Goal: Task Accomplishment & Management: Complete application form

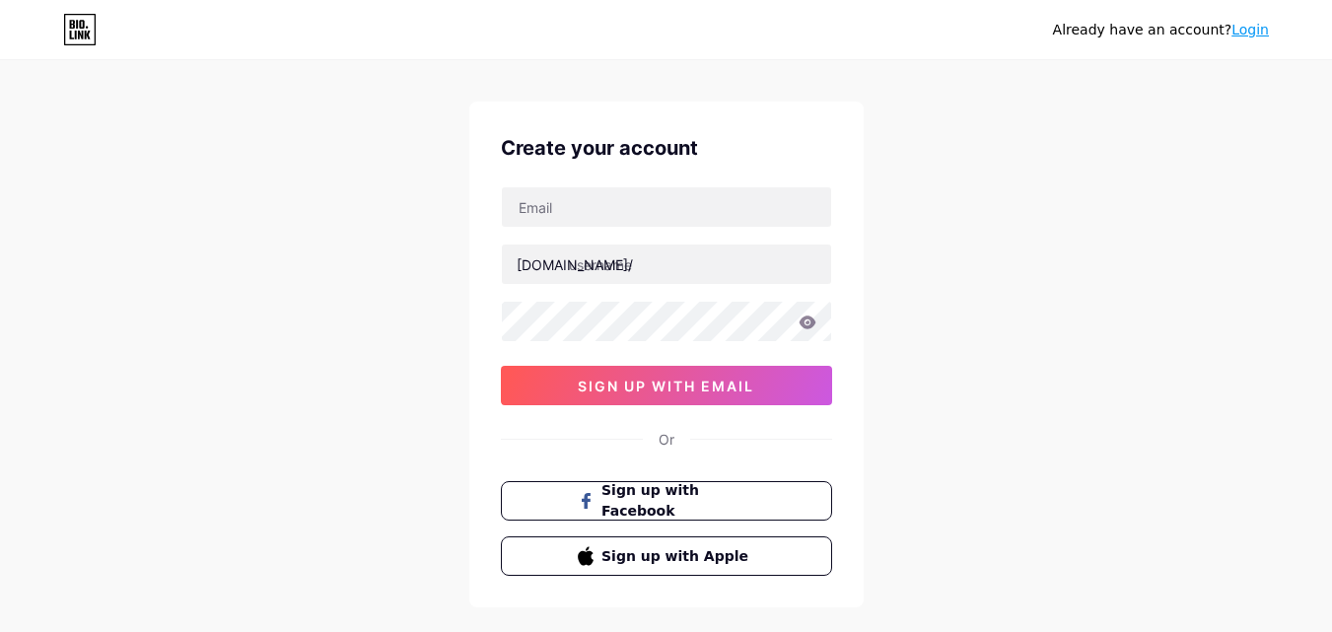
scroll to position [24, 0]
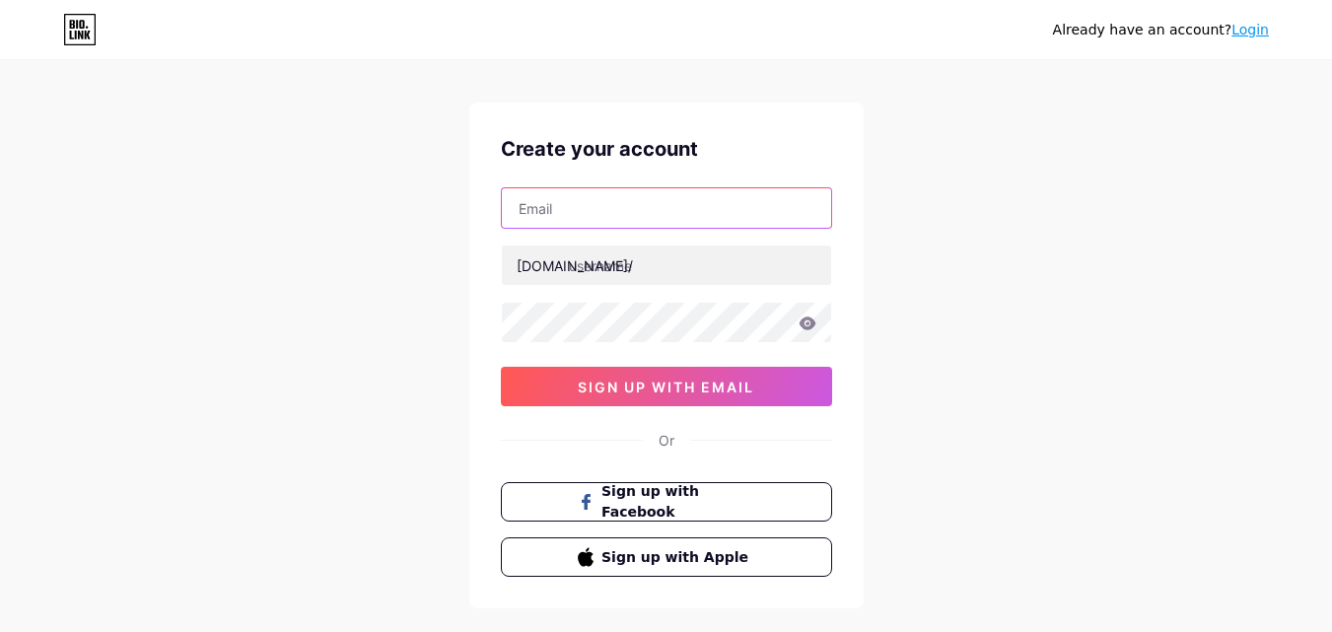
click at [607, 221] on input "text" at bounding box center [666, 207] width 329 height 39
type input "[EMAIL_ADDRESS][DOMAIN_NAME]"
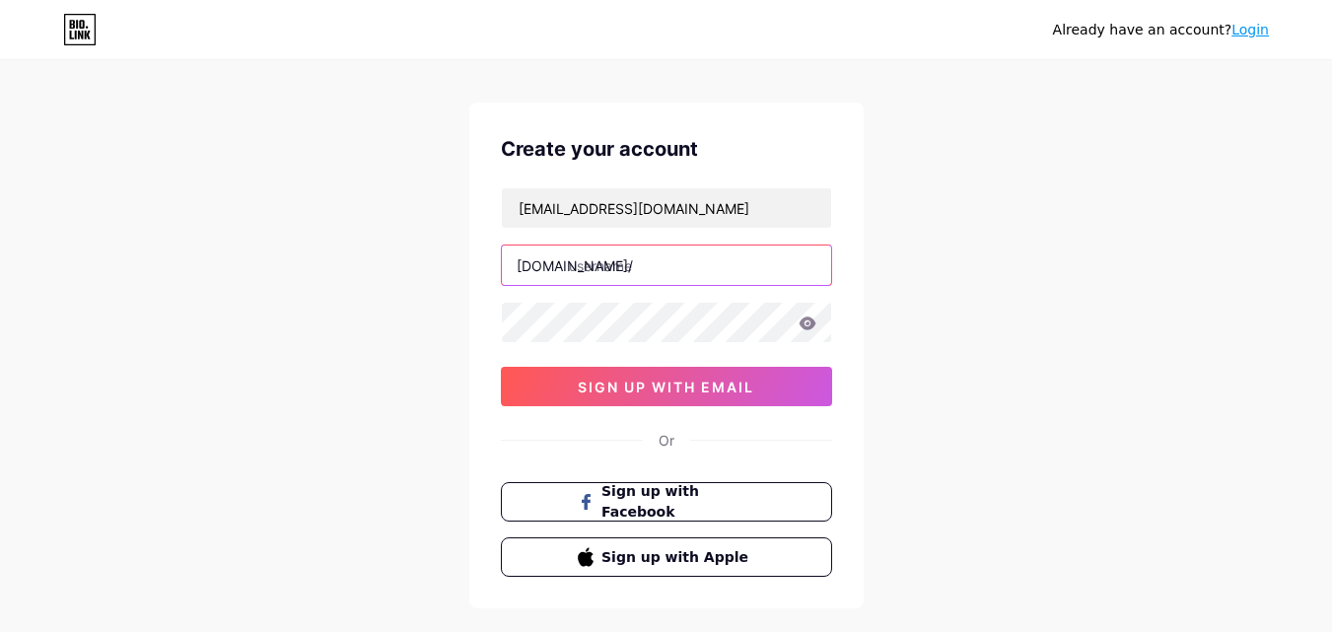
click at [592, 266] on input "text" at bounding box center [666, 265] width 329 height 39
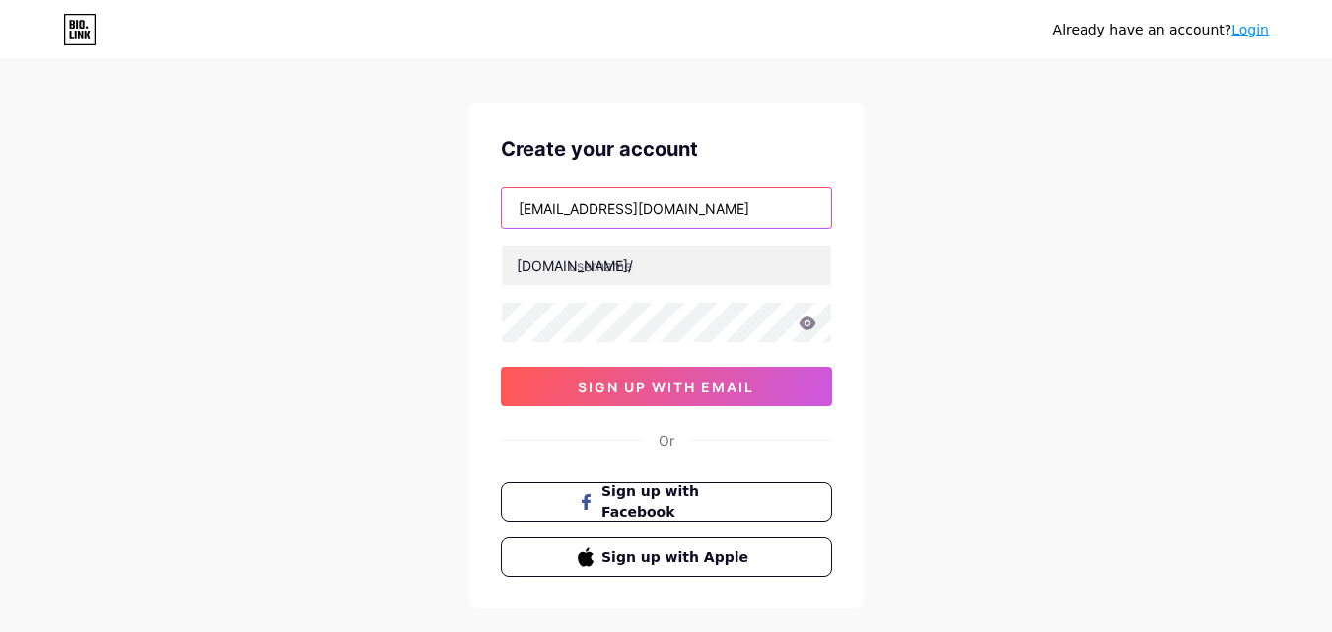
drag, startPoint x: 625, startPoint y: 211, endPoint x: 273, endPoint y: 226, distance: 352.4
click at [270, 226] on div "Already have an account? Login Create your account [EMAIL_ADDRESS][DOMAIN_NAME]…" at bounding box center [666, 353] width 1332 height 754
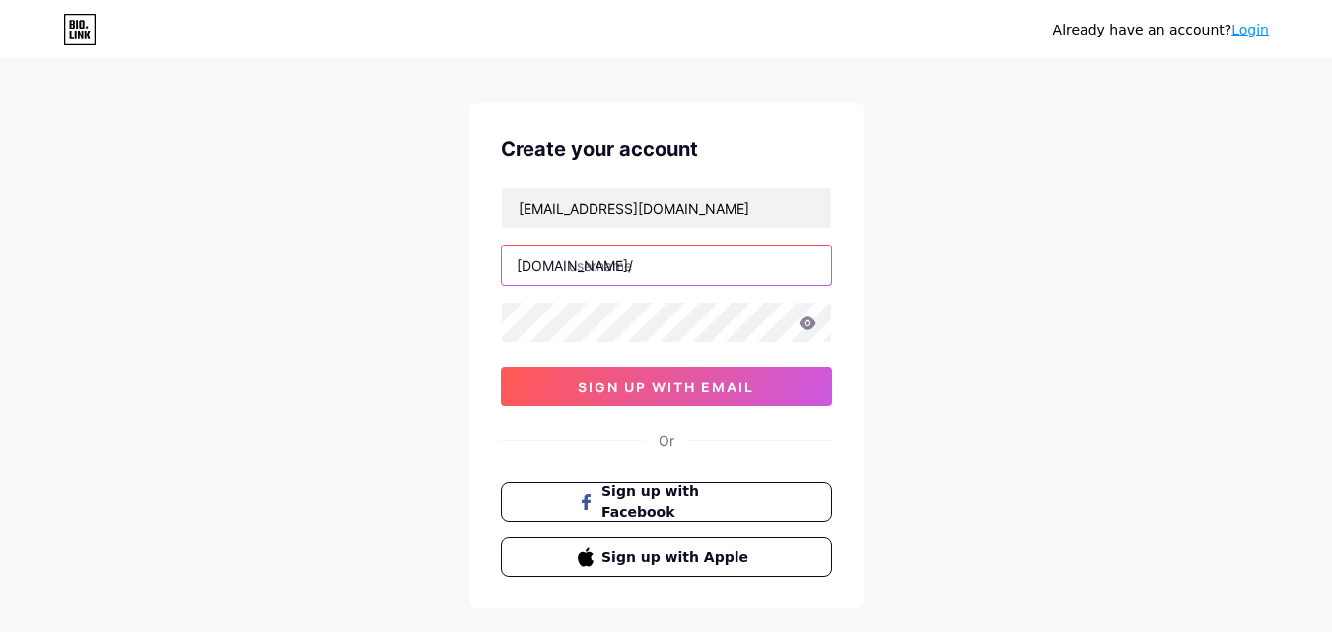
click at [586, 259] on input "text" at bounding box center [666, 265] width 329 height 39
paste input "guttahsbaharris"
type input "guttahsbaharris"
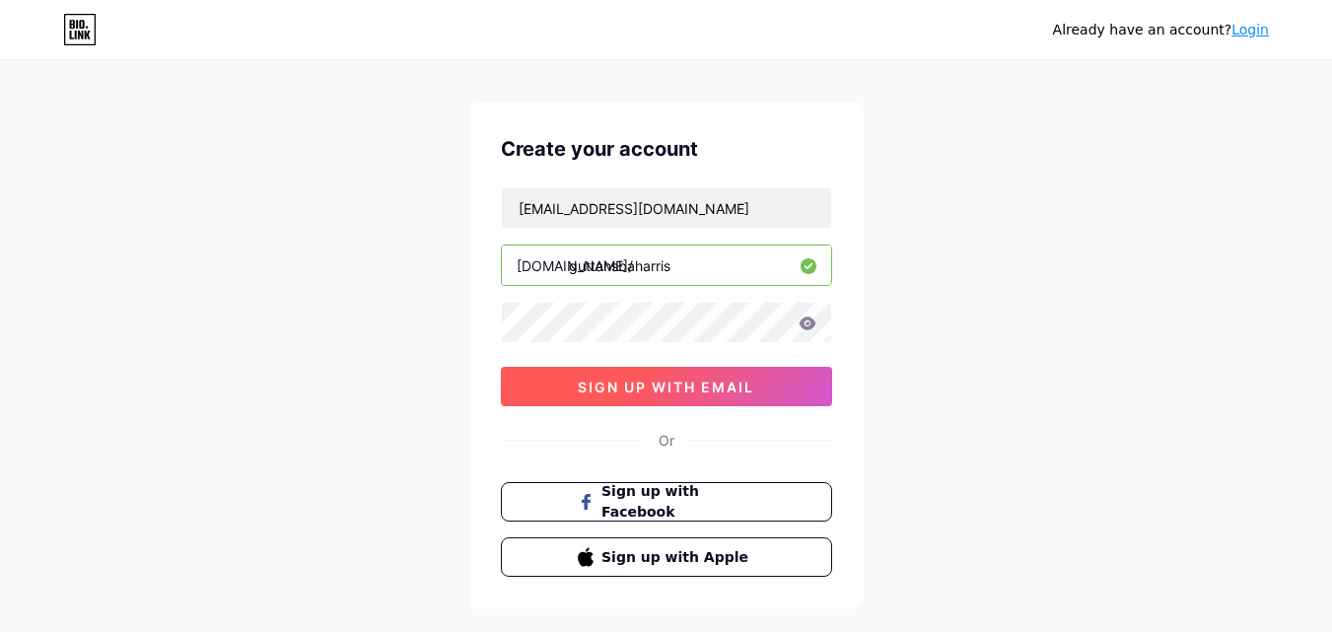
click at [623, 380] on span "sign up with email" at bounding box center [666, 387] width 177 height 17
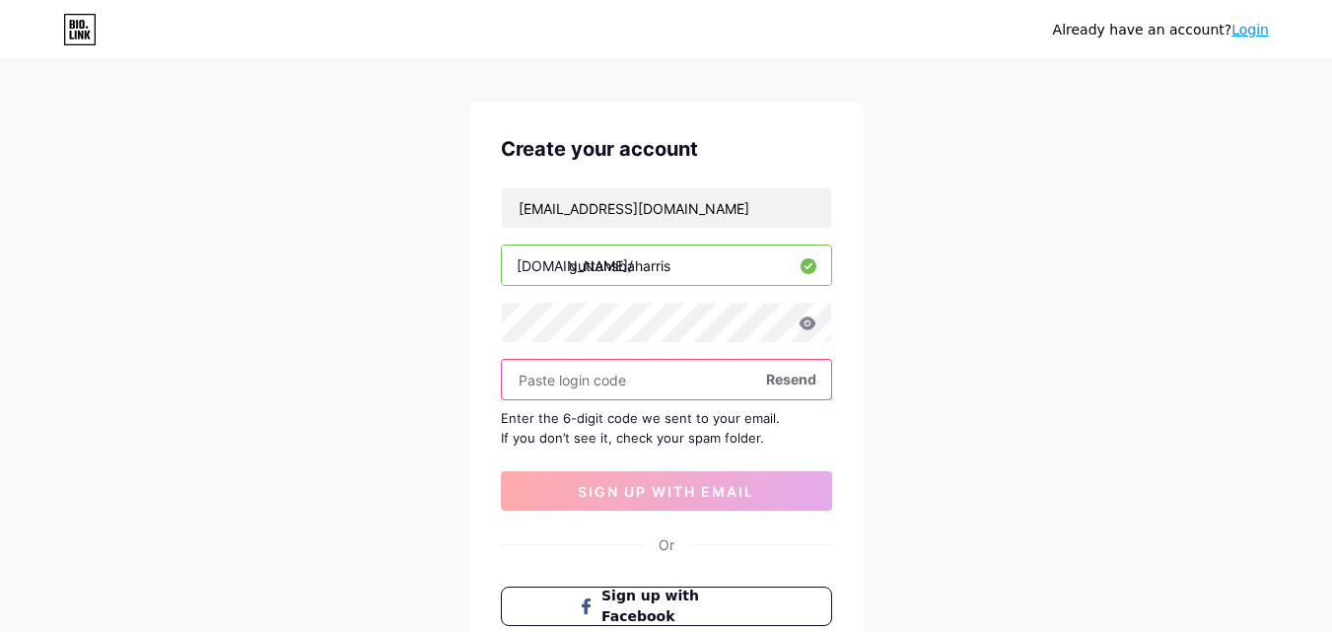
paste input "479963"
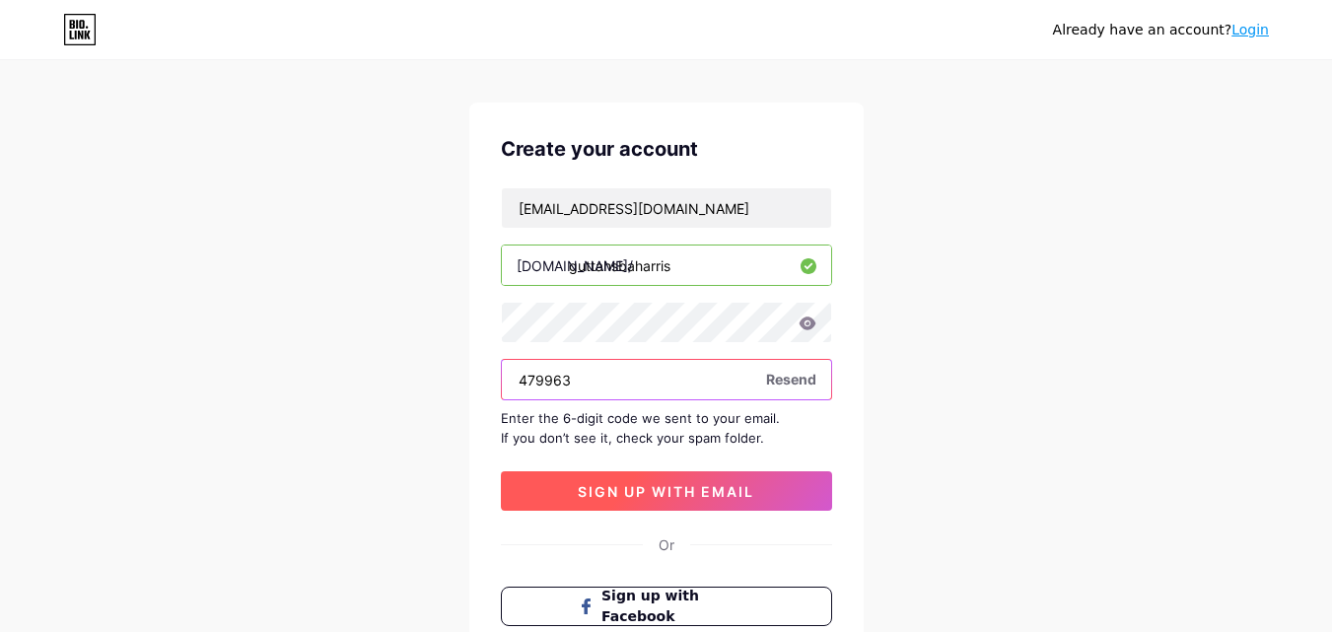
type input "479963"
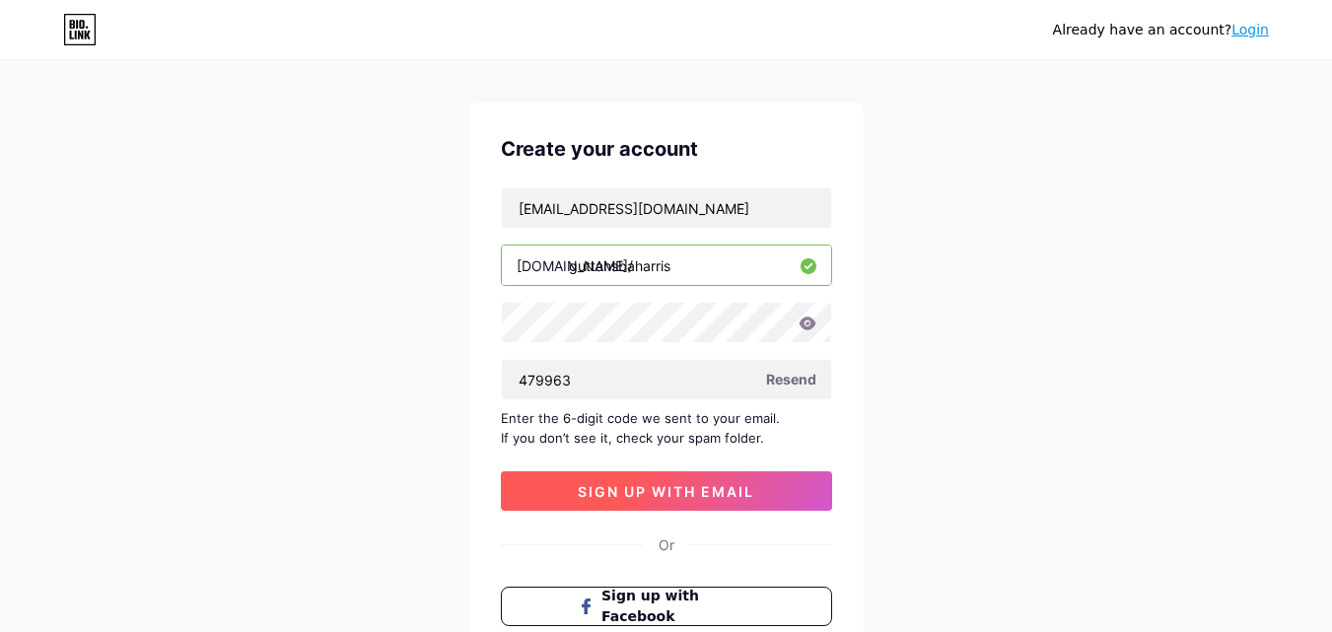
click at [654, 489] on span "sign up with email" at bounding box center [666, 491] width 177 height 17
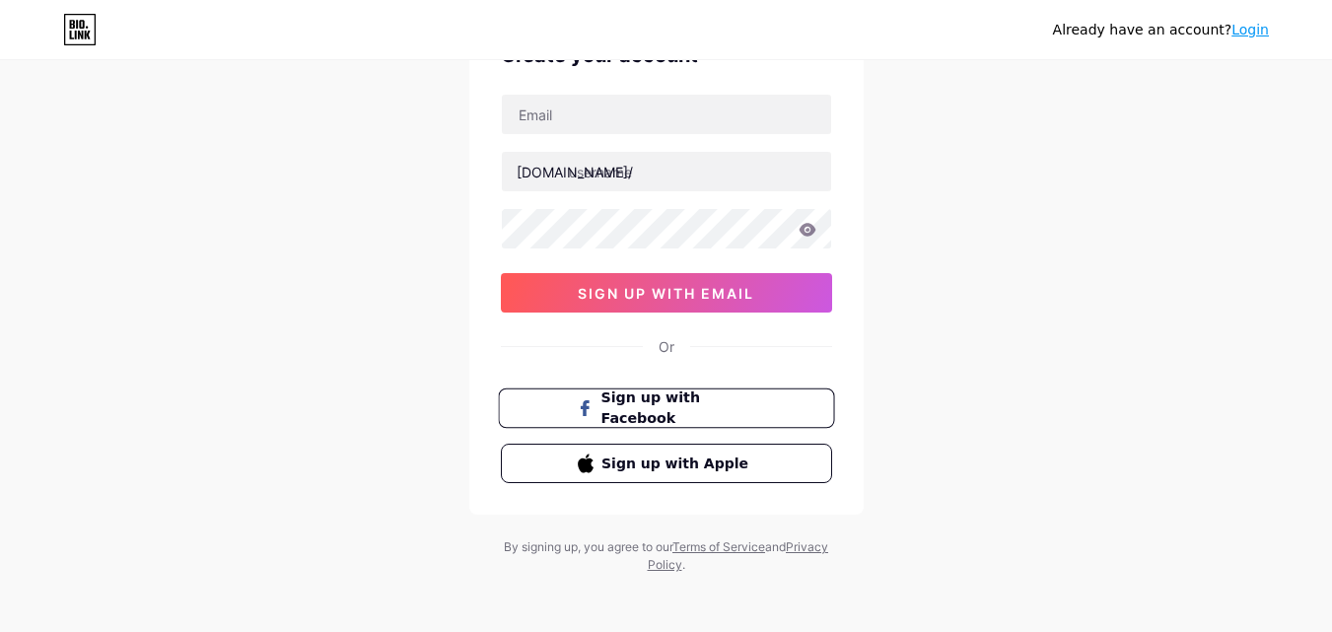
scroll to position [122, 0]
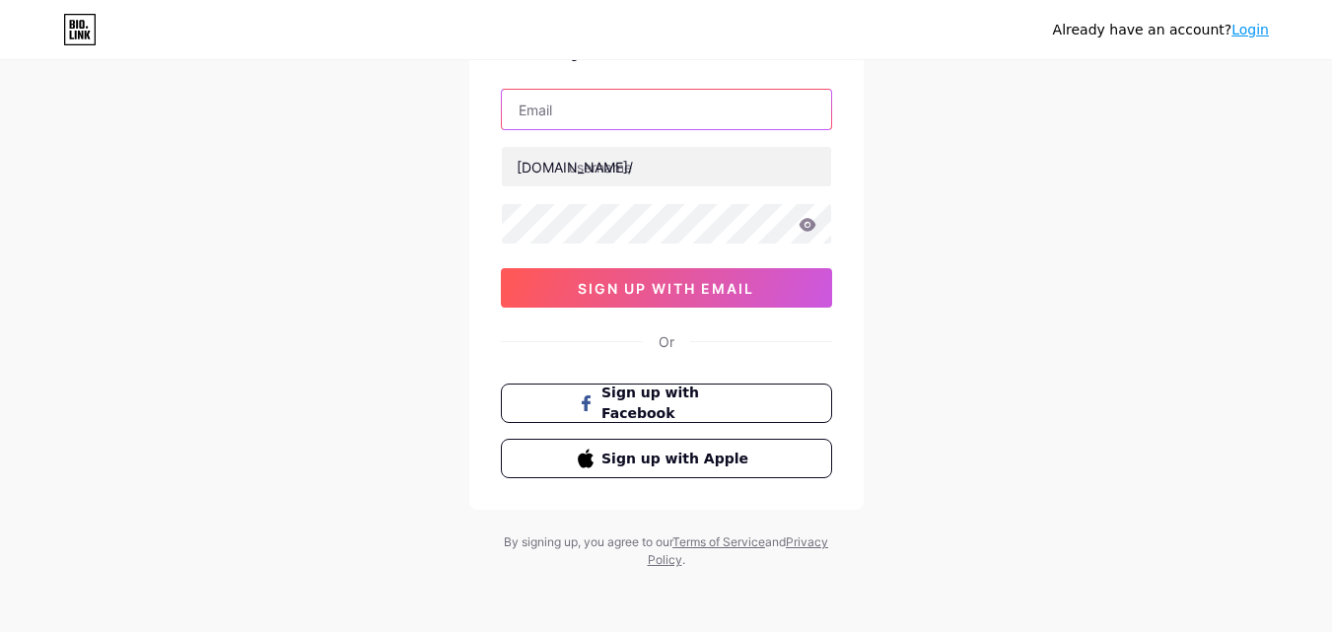
click at [607, 125] on input "text" at bounding box center [666, 109] width 329 height 39
type input "[EMAIL_ADDRESS][DOMAIN_NAME]"
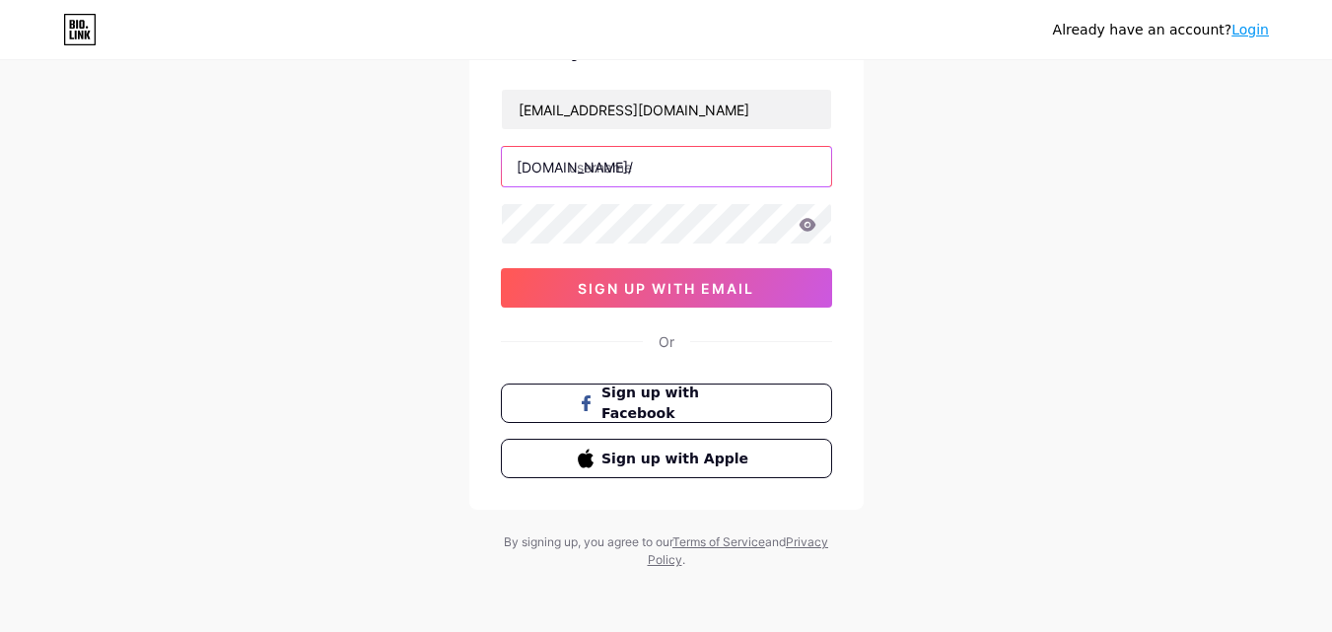
click at [637, 173] on input "text" at bounding box center [666, 166] width 329 height 39
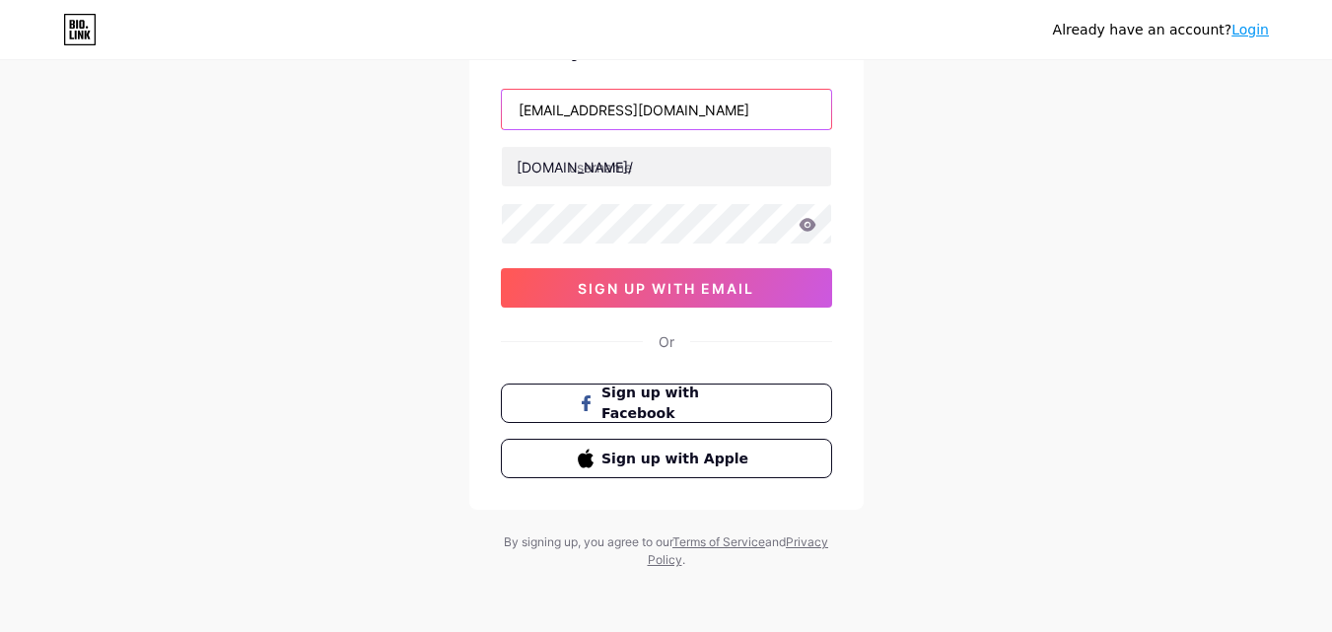
drag, startPoint x: 621, startPoint y: 105, endPoint x: 0, endPoint y: 83, distance: 621.7
click at [0, 89] on div "Already have an account? Login Create your account guttahsbaharris@gmail.com bi…" at bounding box center [666, 255] width 1332 height 754
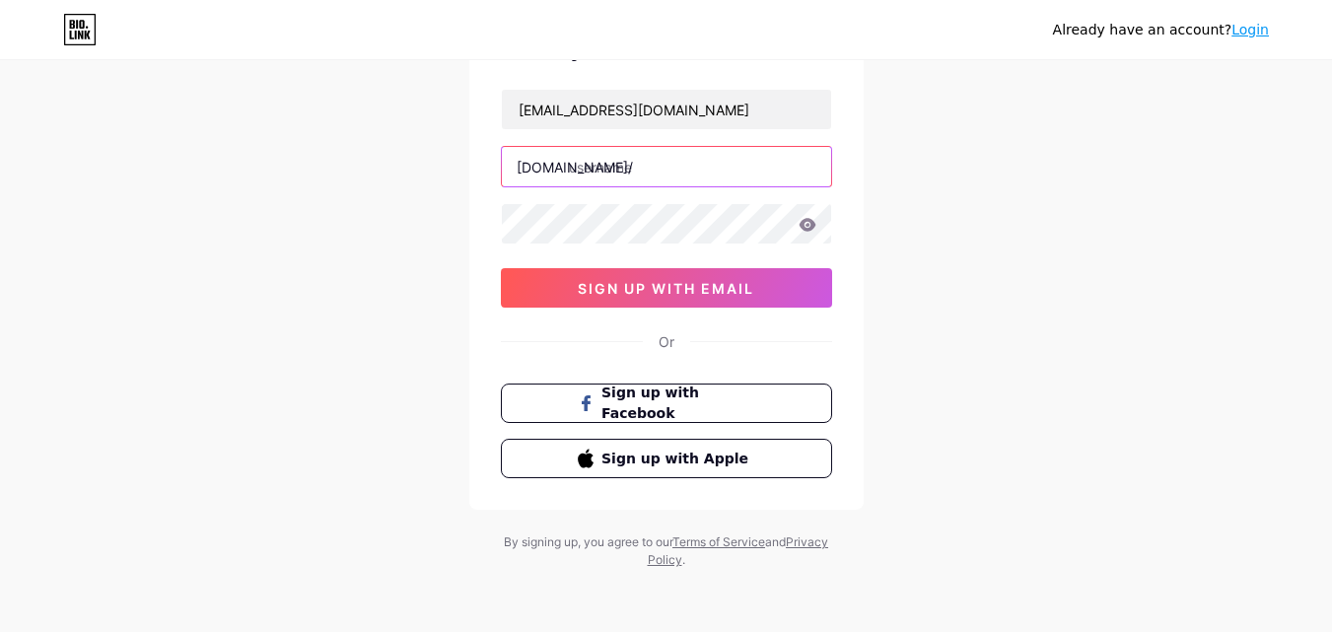
click at [664, 180] on input "text" at bounding box center [666, 166] width 329 height 39
paste input "guttahsbaharris"
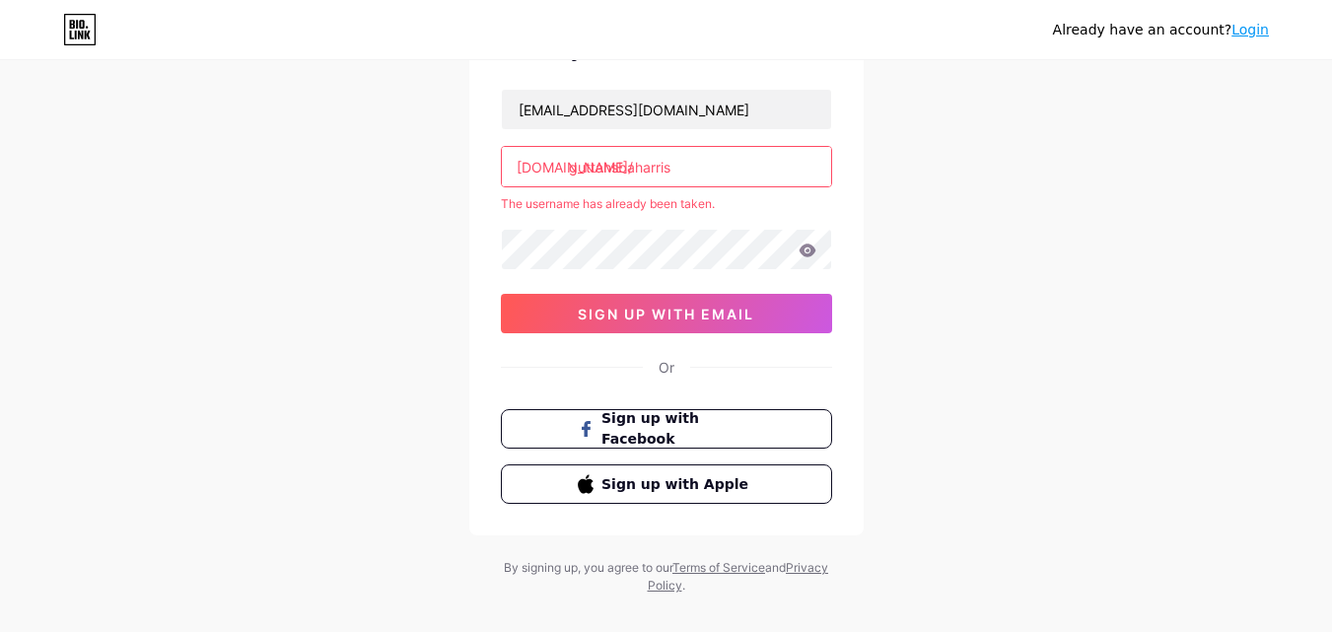
click at [583, 221] on div "guttahsbaharris@gmail.com bio.link/ guttahsbaharris The username has already be…" at bounding box center [666, 211] width 331 height 245
click at [706, 167] on input "guttahsbaharris" at bounding box center [666, 166] width 329 height 39
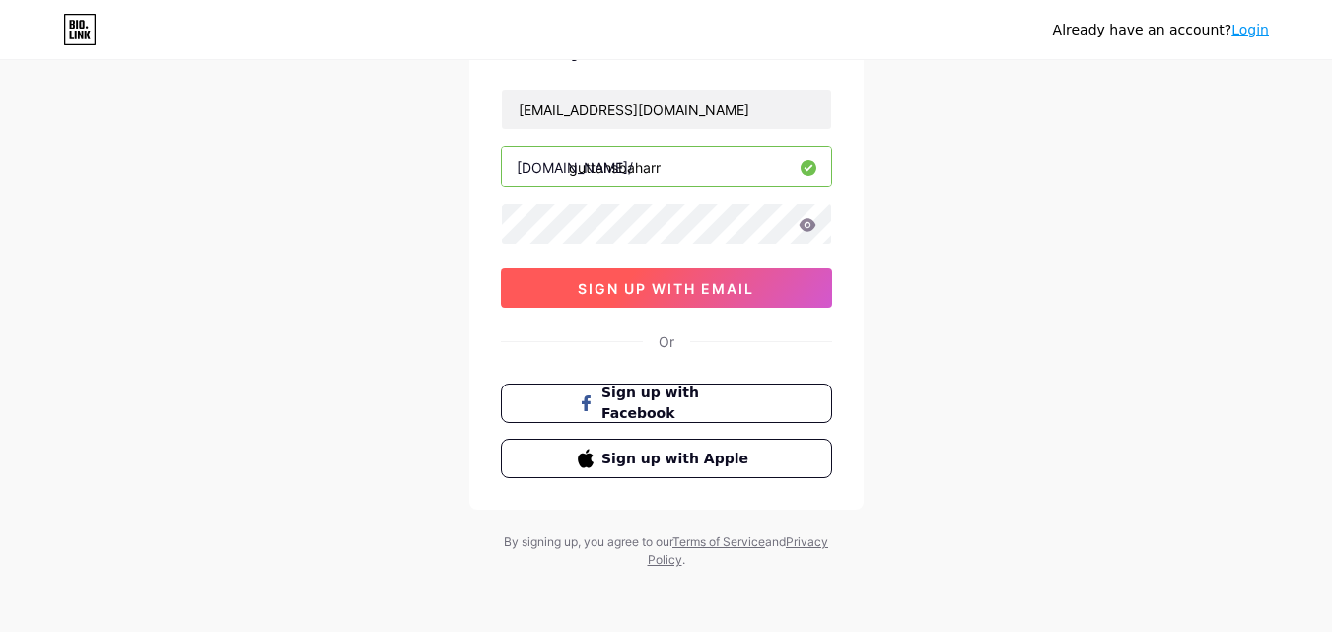
type input "guttahsbaharr"
click at [691, 290] on span "sign up with email" at bounding box center [666, 288] width 177 height 17
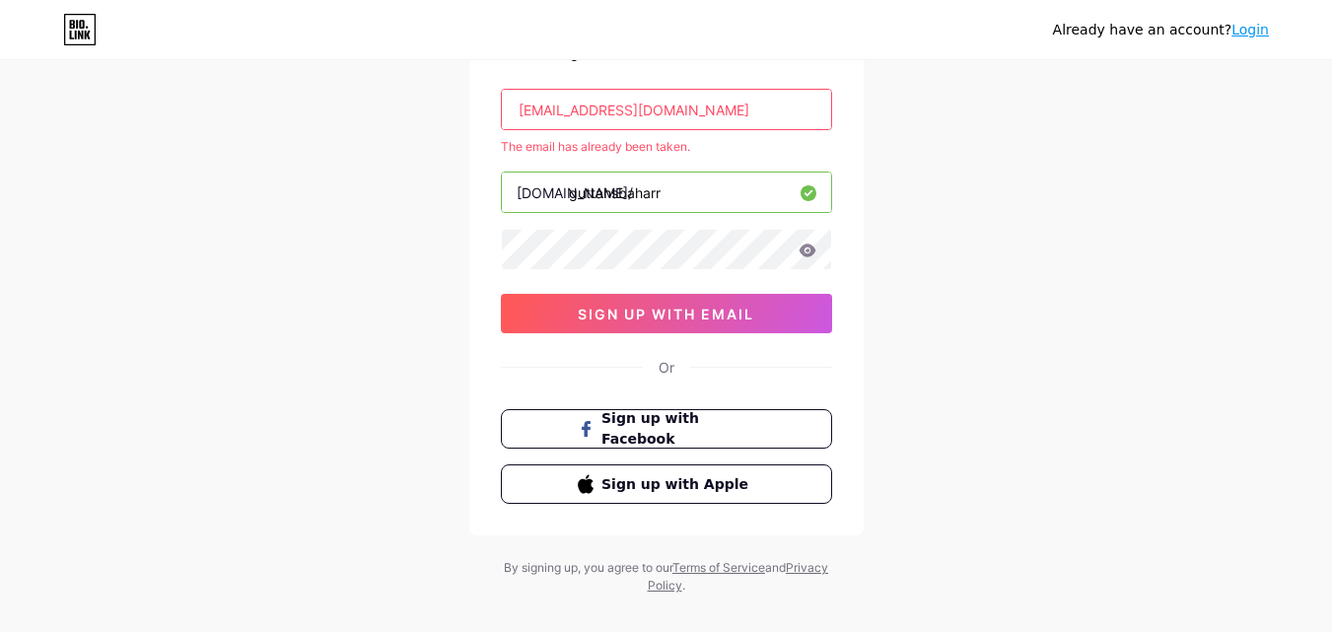
click at [1255, 35] on link "Login" at bounding box center [1250, 30] width 37 height 16
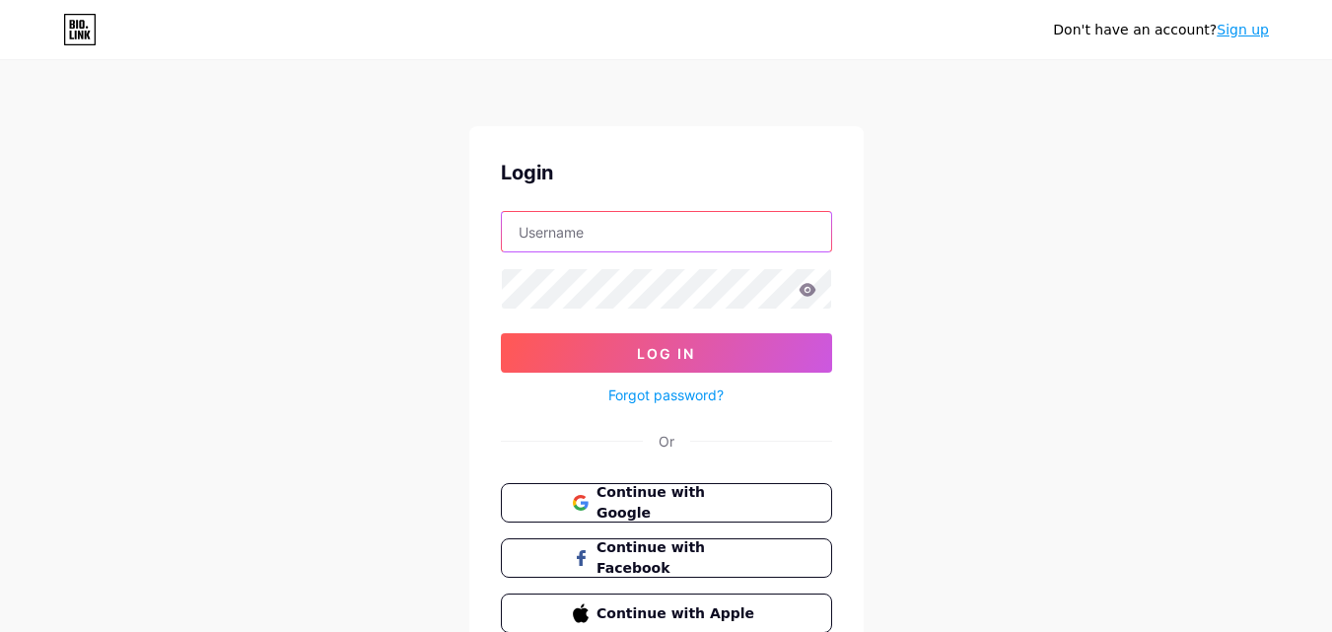
type input "[EMAIL_ADDRESS][DOMAIN_NAME]"
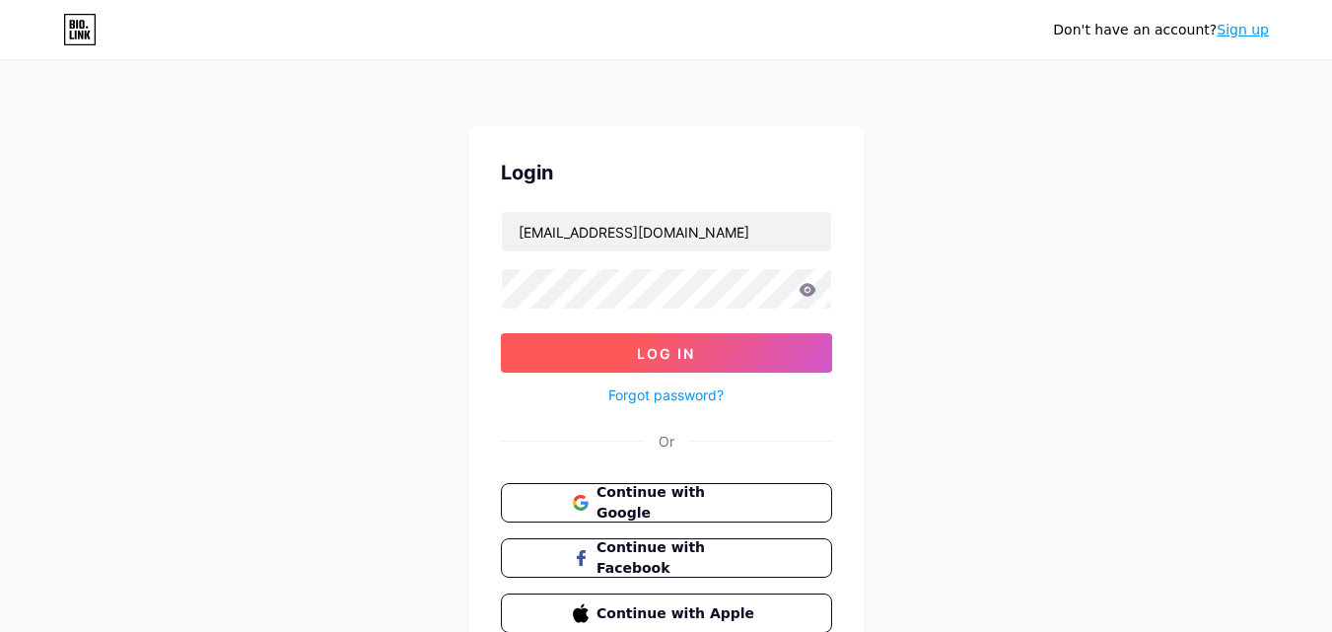
click at [642, 359] on span "Log In" at bounding box center [666, 353] width 58 height 17
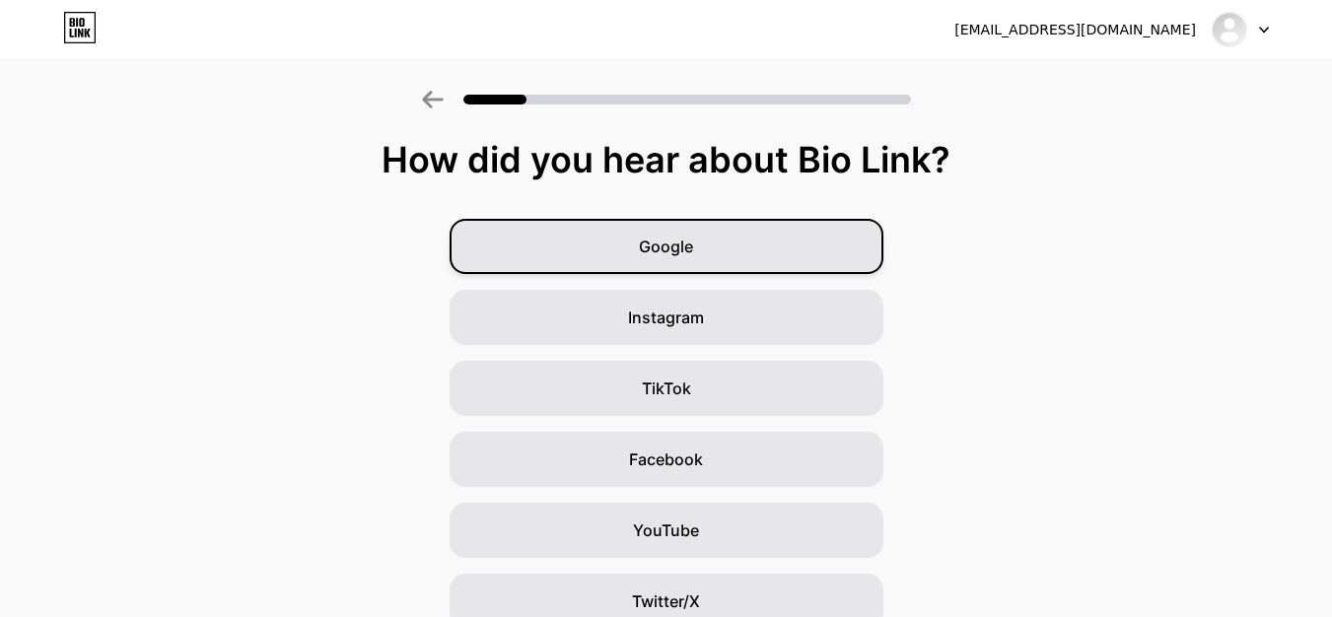
click at [742, 248] on div "Google" at bounding box center [667, 246] width 434 height 55
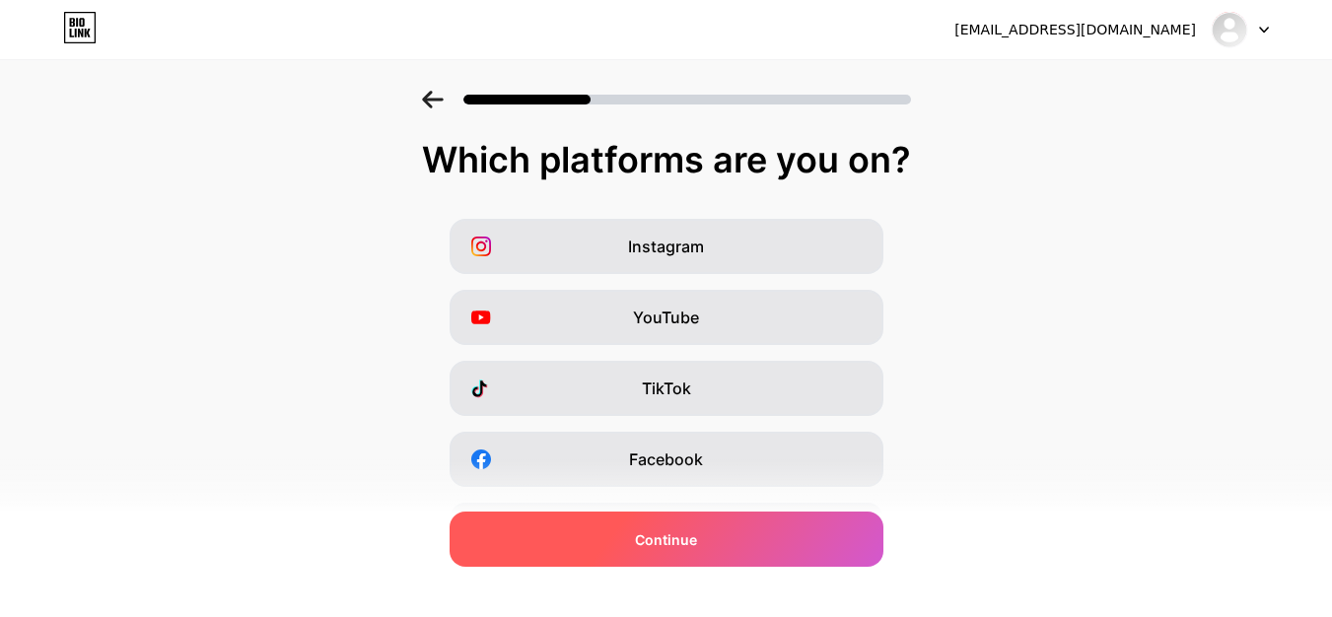
click at [677, 533] on span "Continue" at bounding box center [666, 540] width 62 height 21
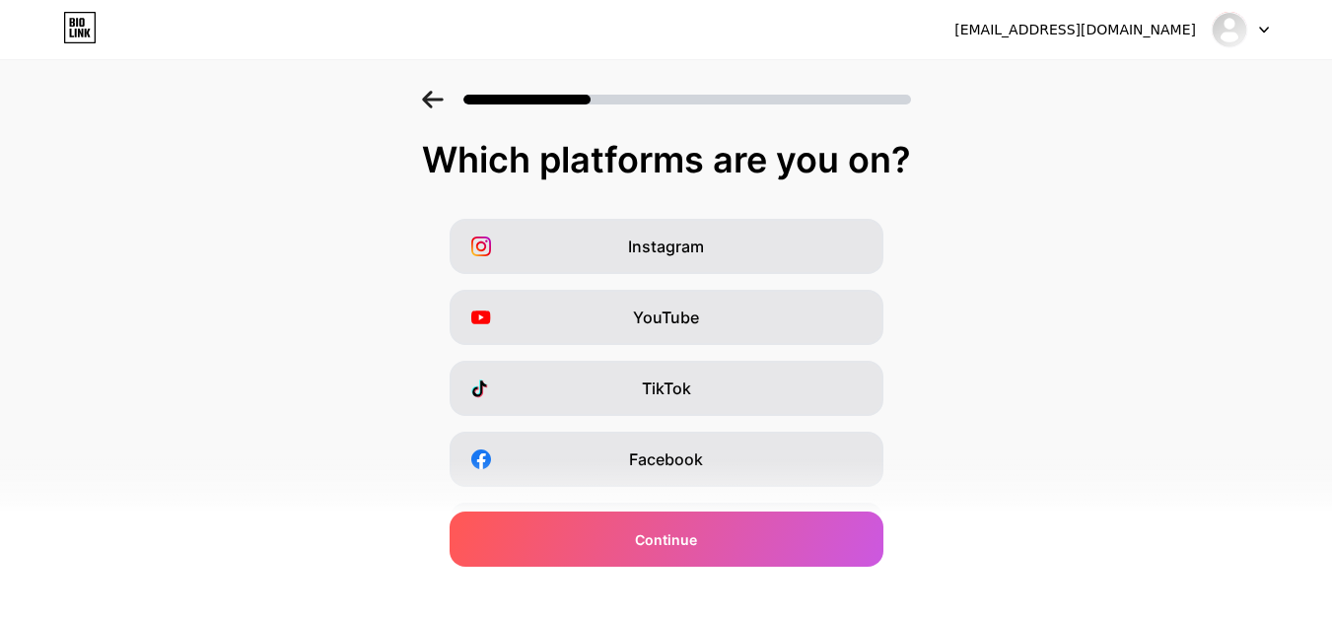
click at [1250, 34] on div at bounding box center [1240, 30] width 57 height 36
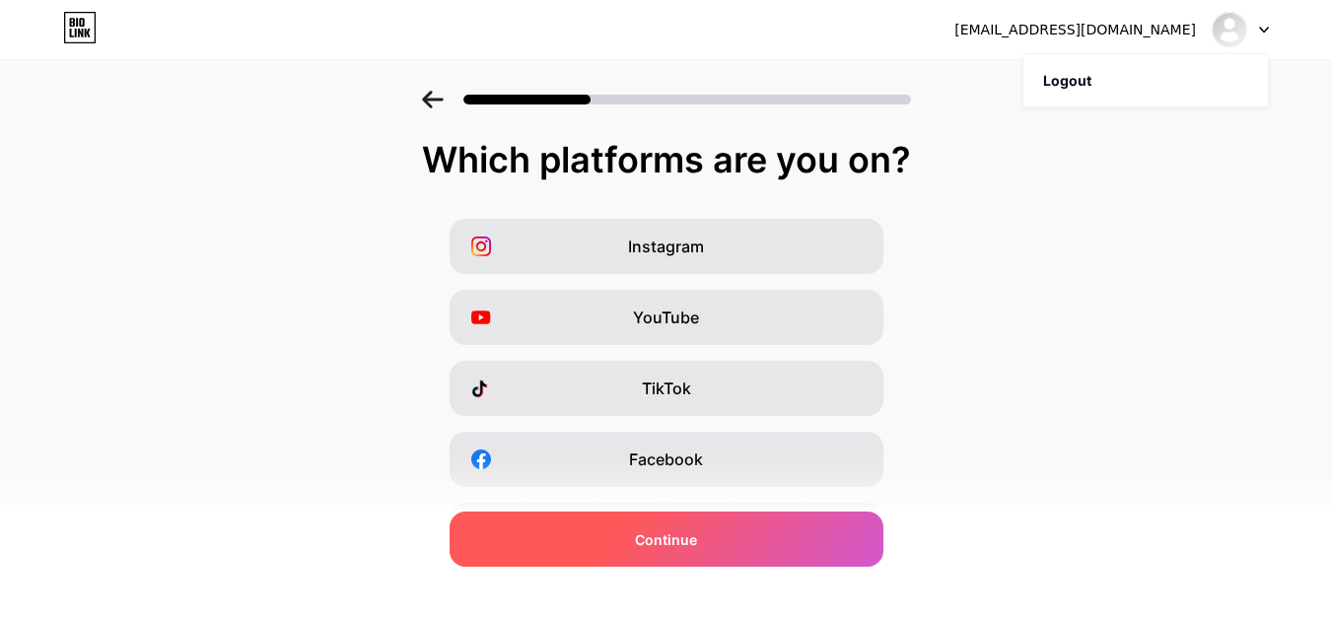
click at [679, 550] on div "Continue" at bounding box center [667, 539] width 434 height 55
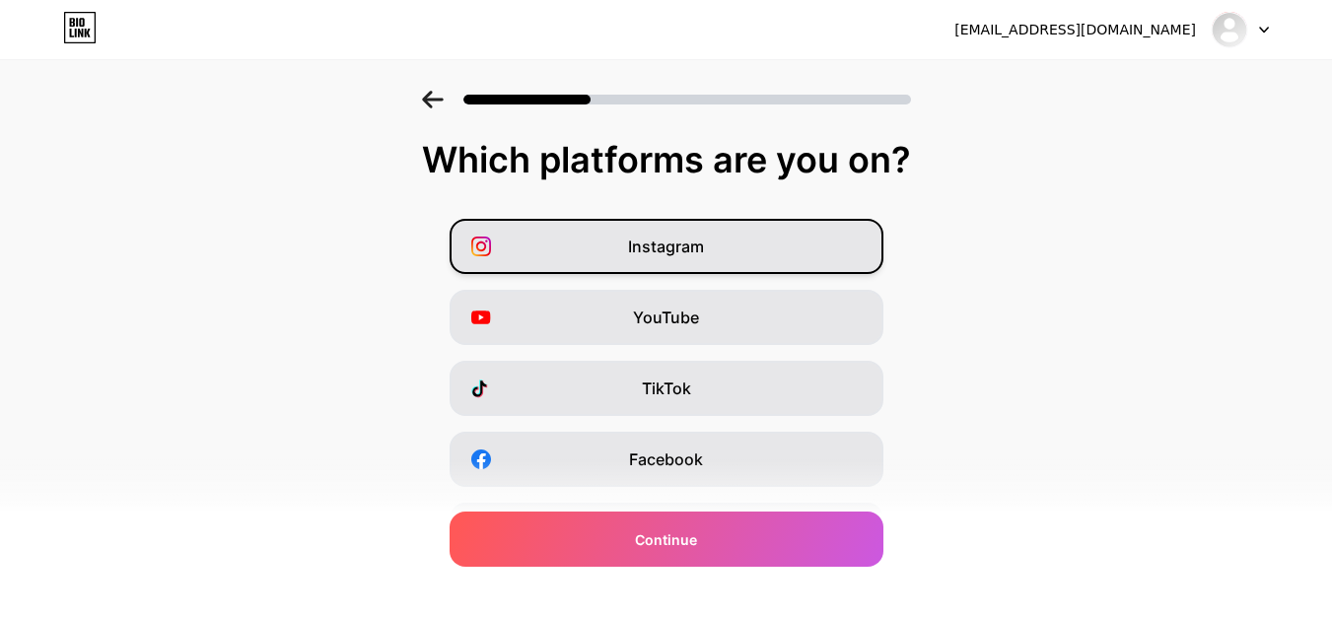
click at [607, 239] on div "Instagram" at bounding box center [667, 246] width 434 height 55
click at [668, 256] on span "Instagram" at bounding box center [666, 247] width 76 height 24
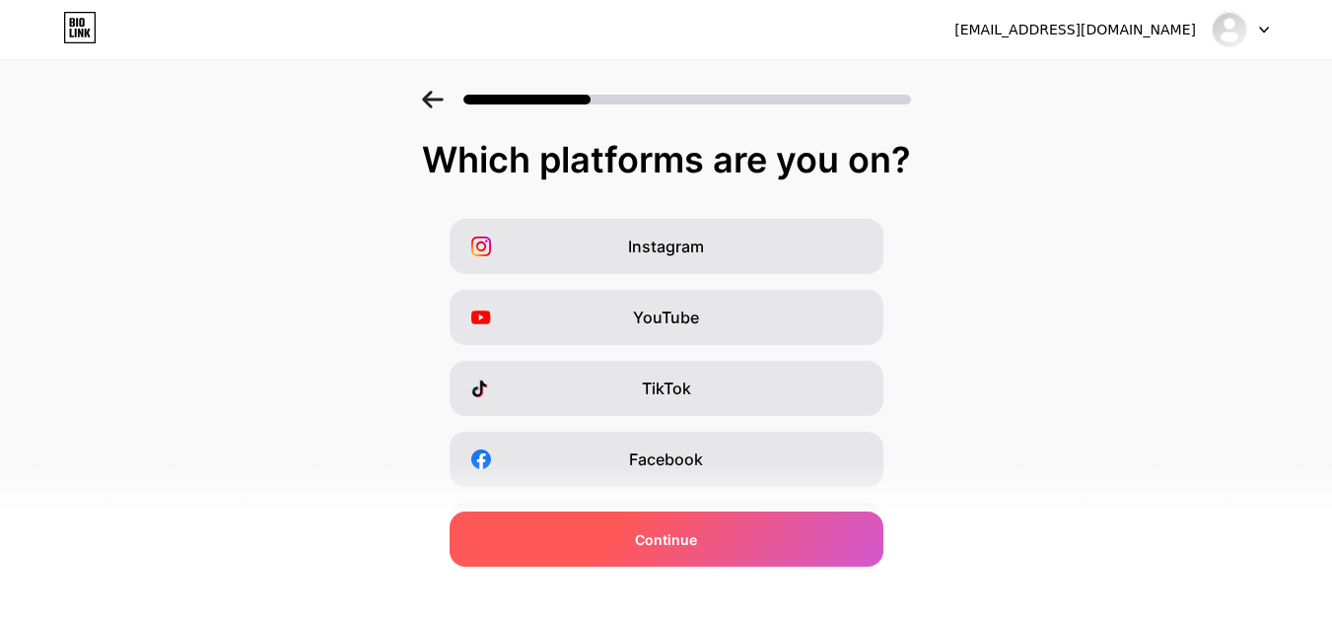
click at [736, 554] on div "Continue" at bounding box center [667, 539] width 434 height 55
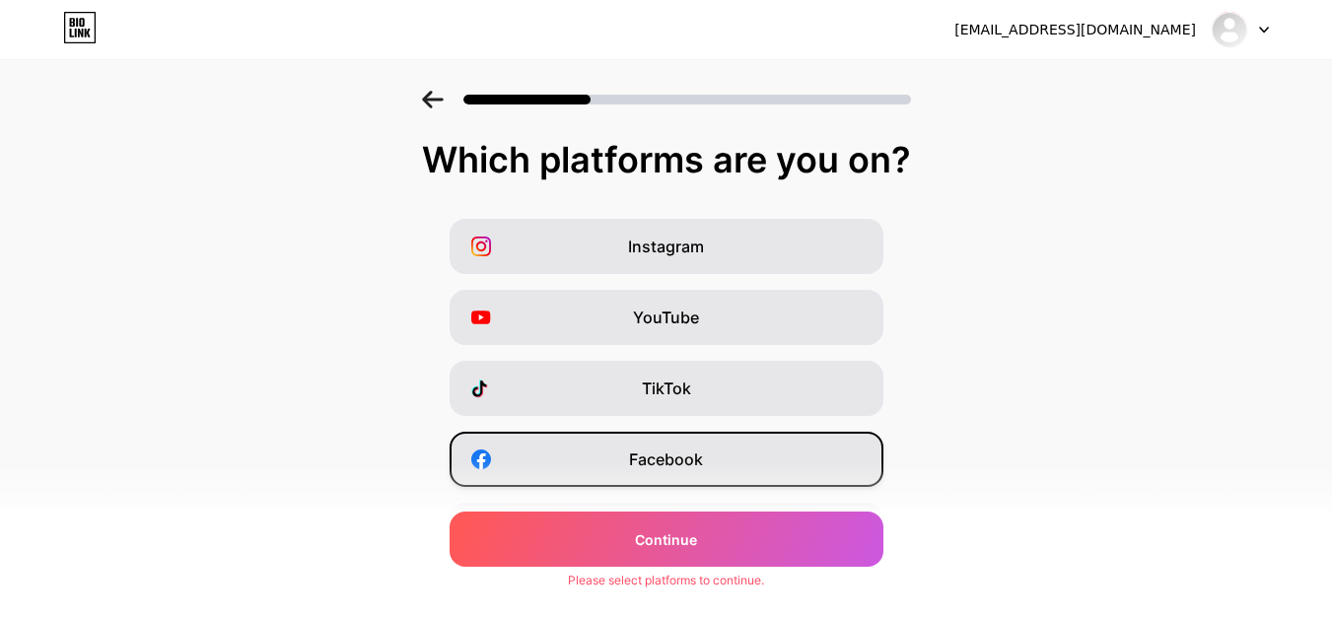
click at [711, 461] on div "Facebook" at bounding box center [667, 459] width 434 height 55
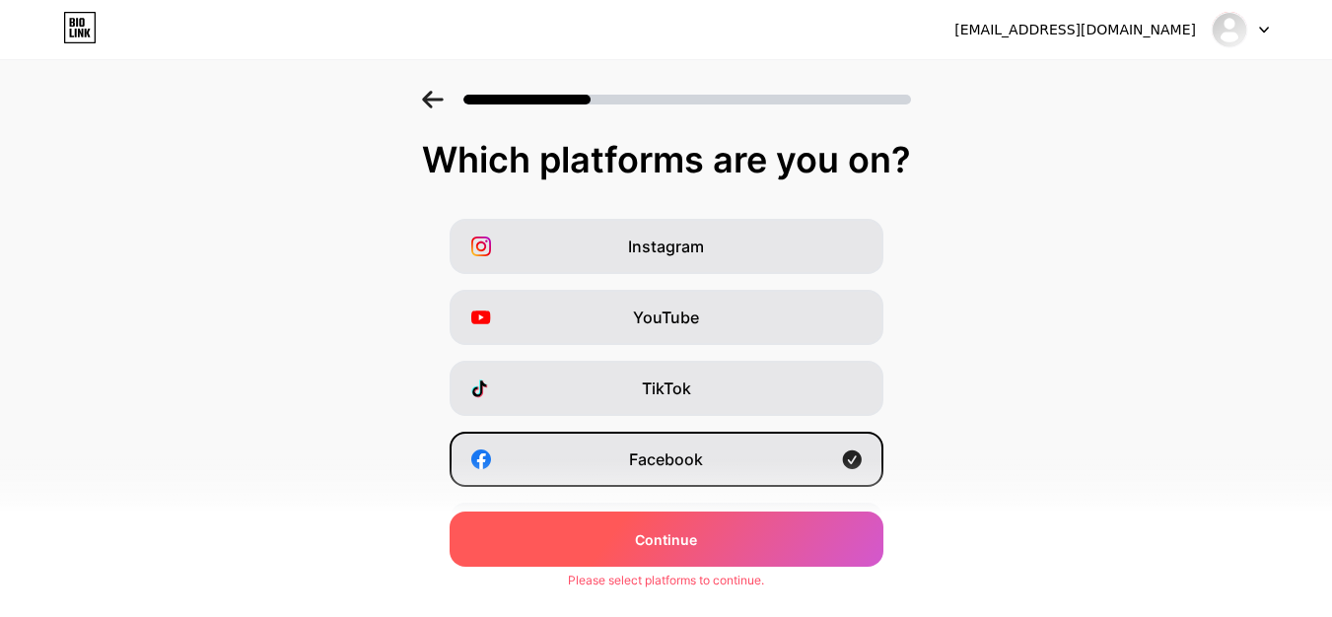
click at [723, 537] on div "Continue" at bounding box center [667, 539] width 434 height 55
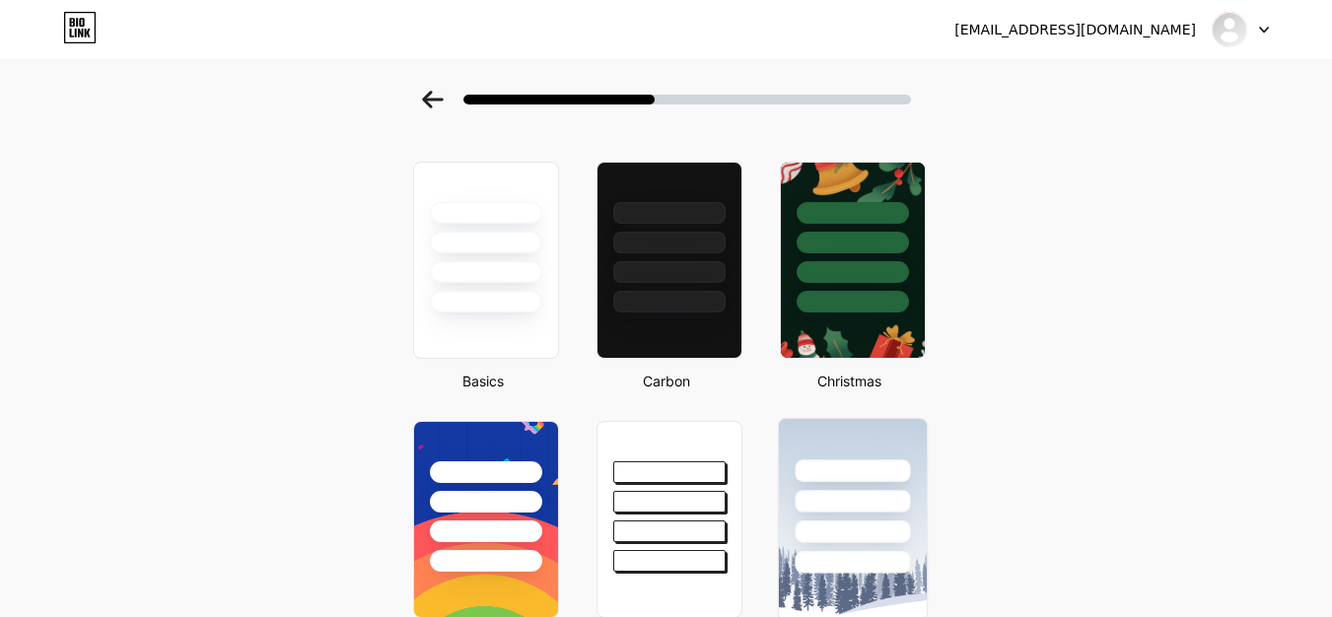
scroll to position [99, 0]
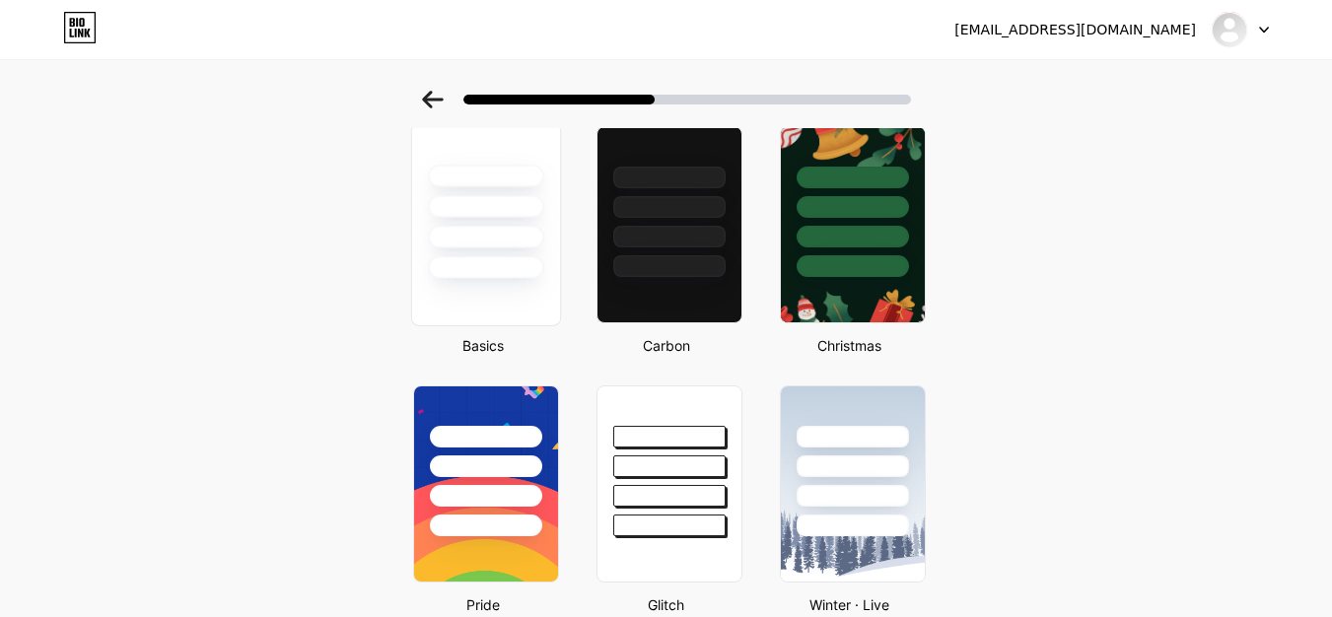
click at [532, 273] on div at bounding box center [485, 267] width 115 height 23
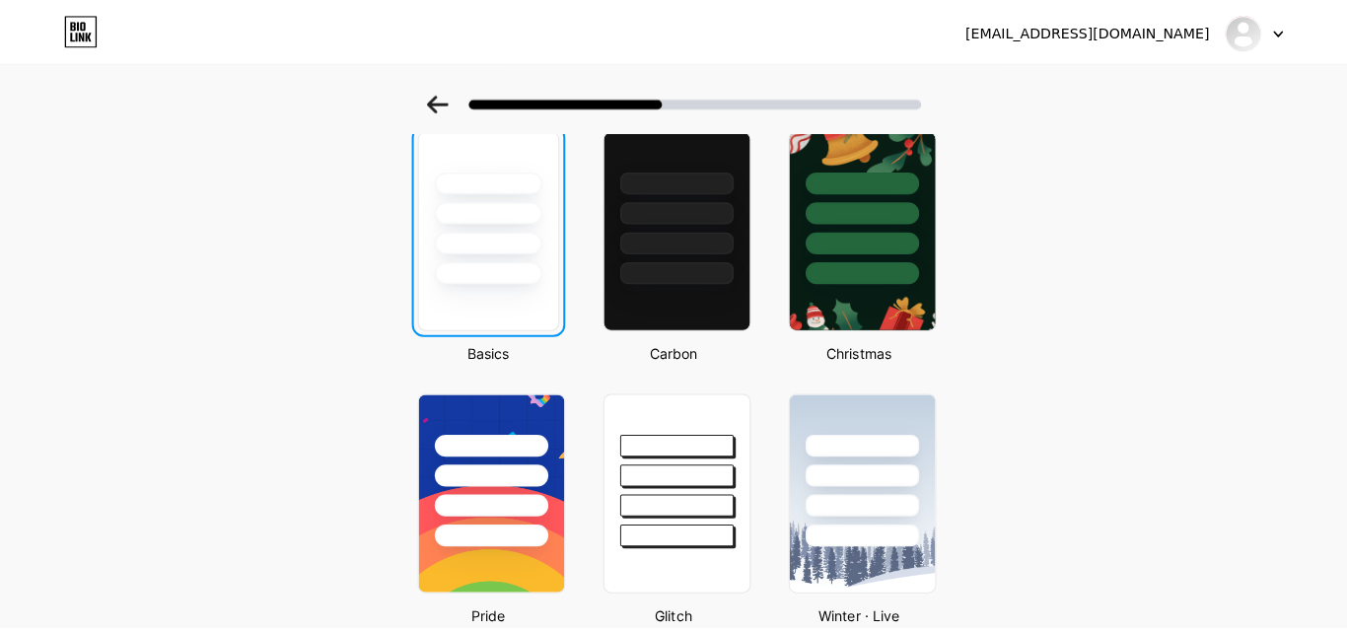
scroll to position [0, 0]
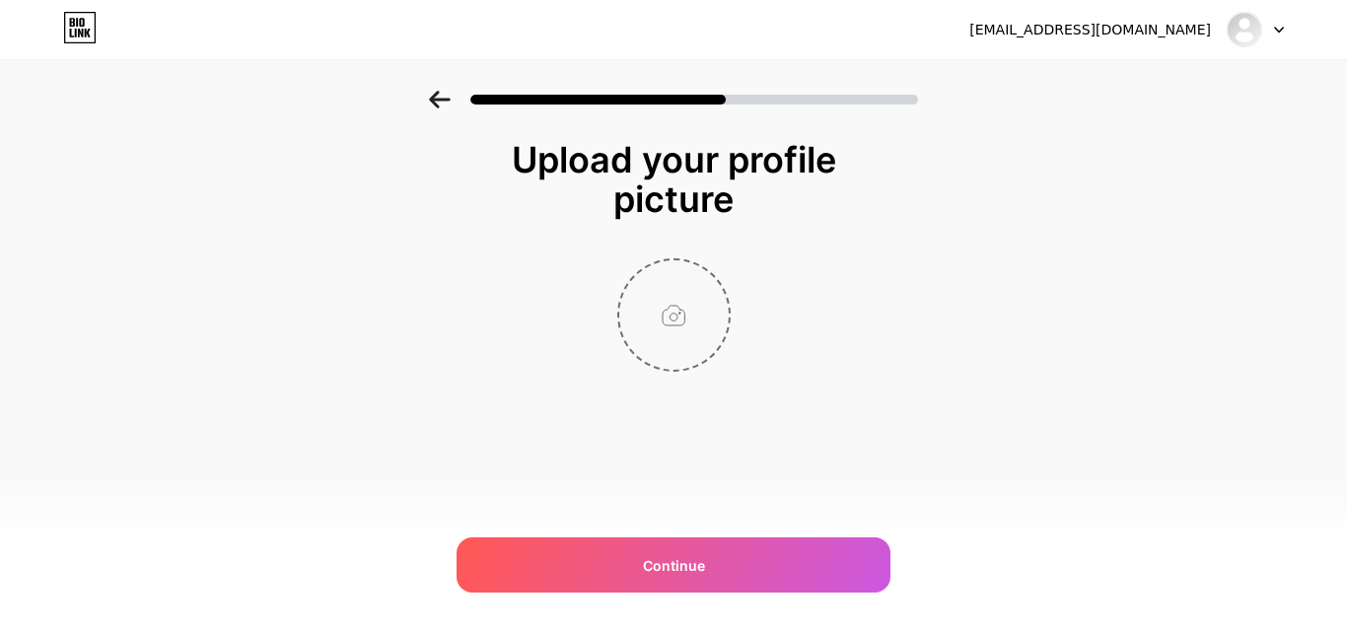
click at [662, 328] on input "file" at bounding box center [673, 314] width 109 height 109
type input "C:\fakepath\BA Logo.png"
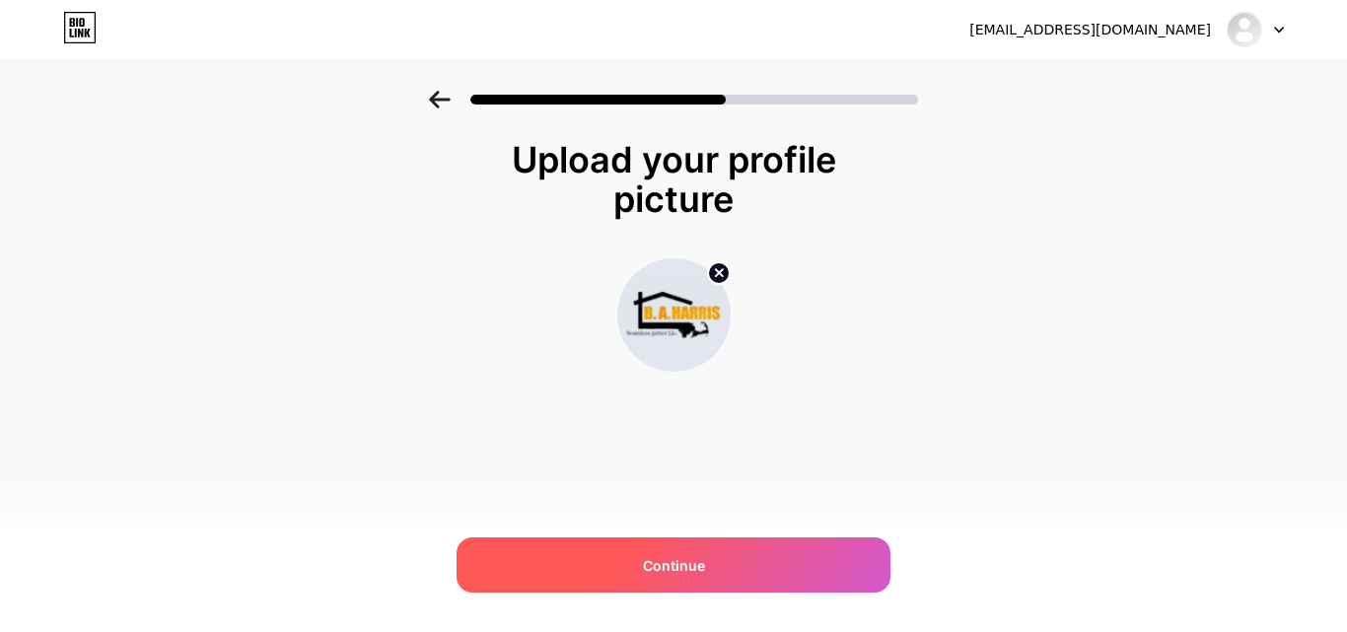
click at [687, 560] on span "Continue" at bounding box center [674, 565] width 62 height 21
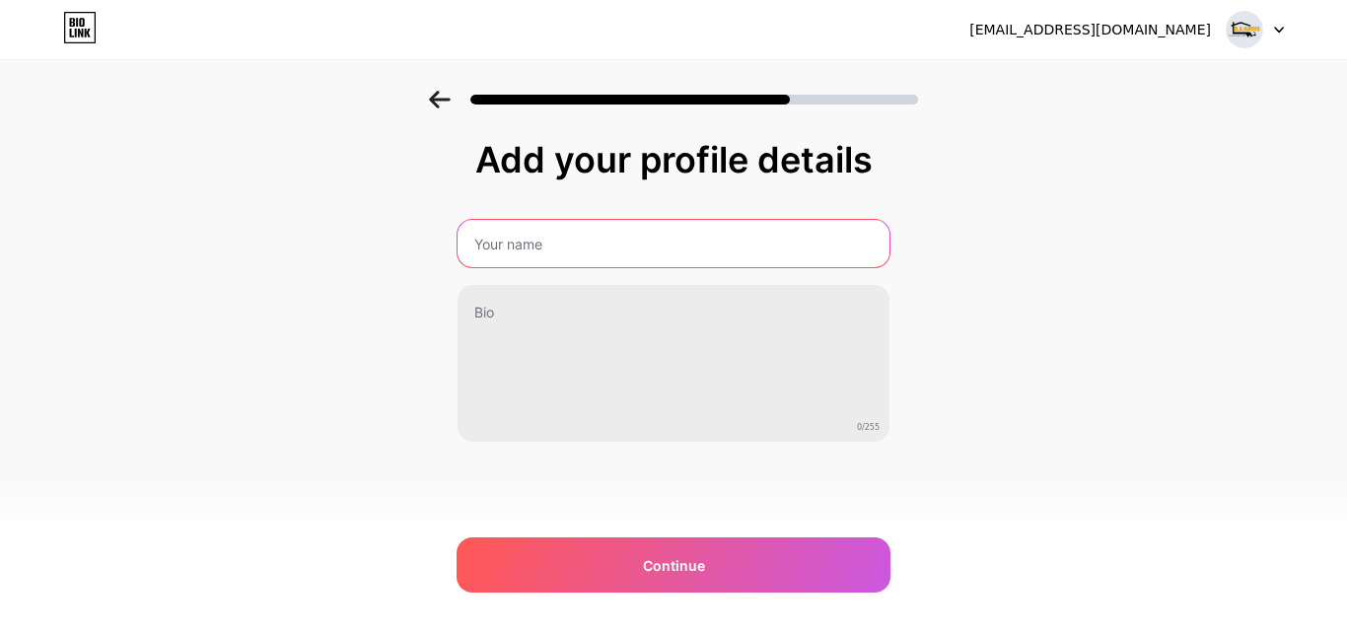
click at [619, 252] on input "text" at bounding box center [674, 243] width 432 height 47
paste input "B. A. Harris Seamless Gutter"
type input "B. A. Harris Seamless Gutter"
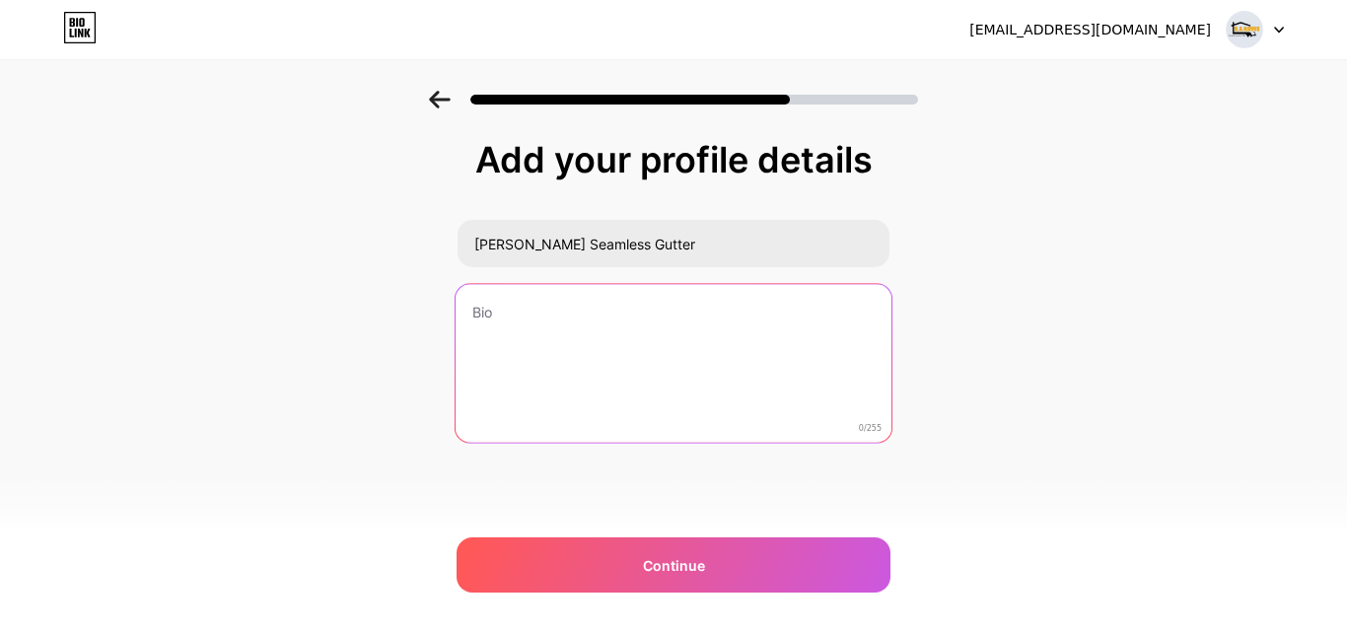
click at [502, 343] on textarea at bounding box center [674, 364] width 436 height 161
paste textarea "Address- 4 Renmar Ave Unit 3, Walpole, MA 02081 Phone No- (833) 488-8247 Catego…"
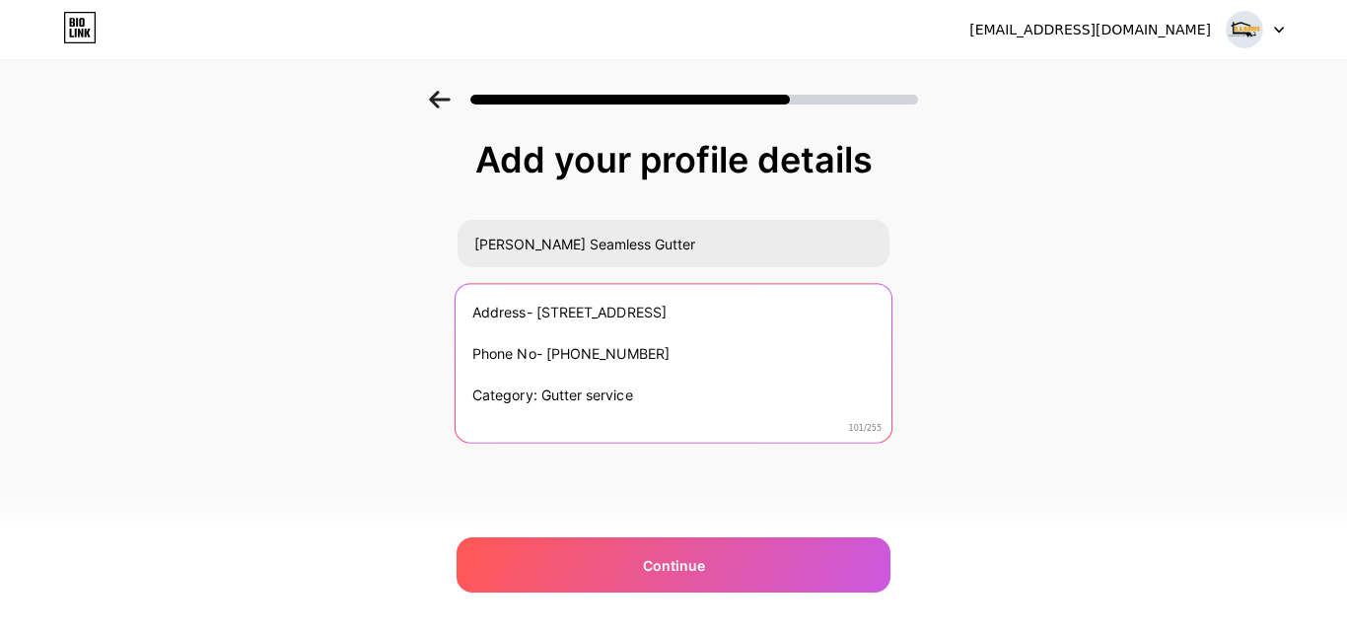
scroll to position [1, 0]
click at [517, 431] on textarea "Address- 4 Renmar Ave Unit 3, Walpole, MA 02081 Phone No- (833) 488-8247 Catego…" at bounding box center [674, 363] width 436 height 161
paste textarea "At B. A. Harris Seamless Gutter, we specialize in high-quality gutter solutions…"
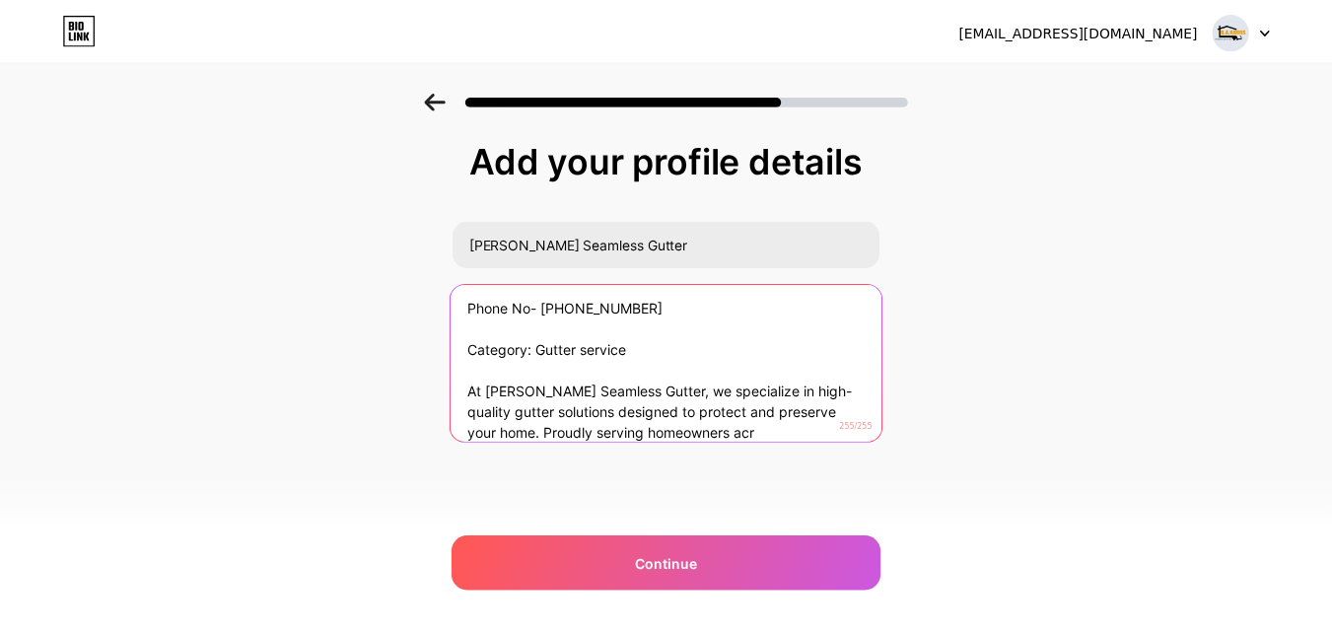
scroll to position [61, 0]
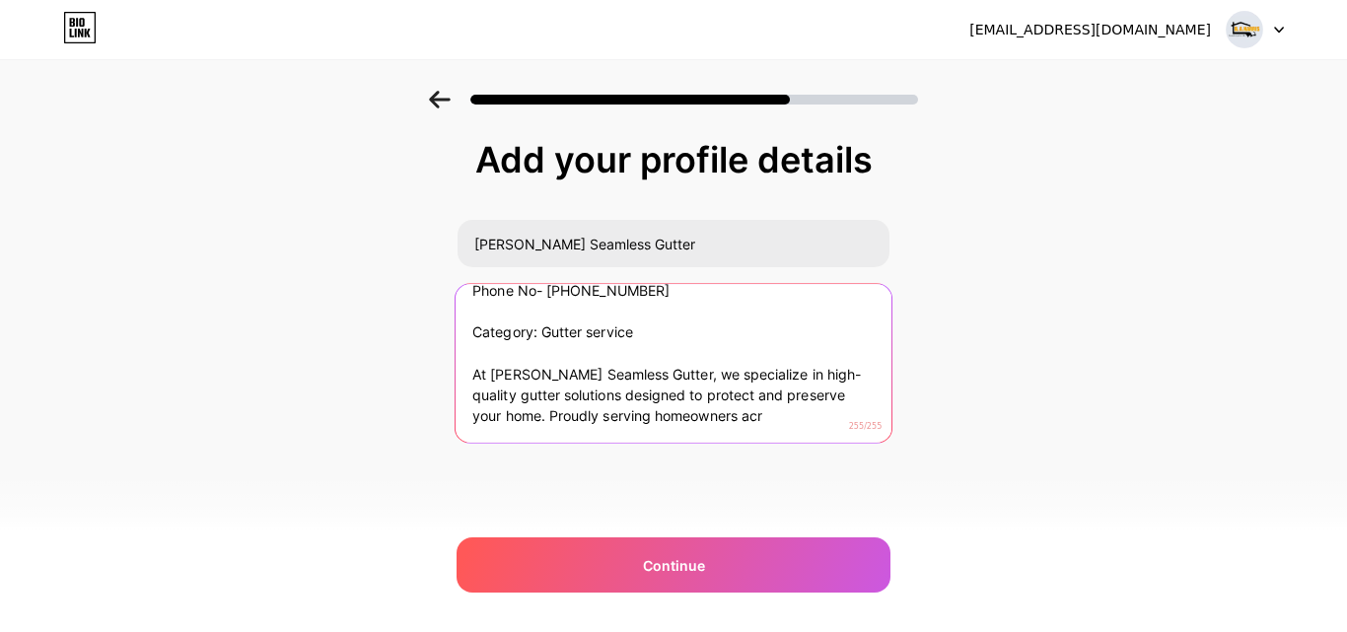
drag, startPoint x: 777, startPoint y: 438, endPoint x: 553, endPoint y: 422, distance: 224.4
click at [553, 422] on textarea "Address- 4 Renmar Ave Unit 3, Walpole, MA 02081 Phone No- (833) 488-8247 Catego…" at bounding box center [674, 363] width 436 height 161
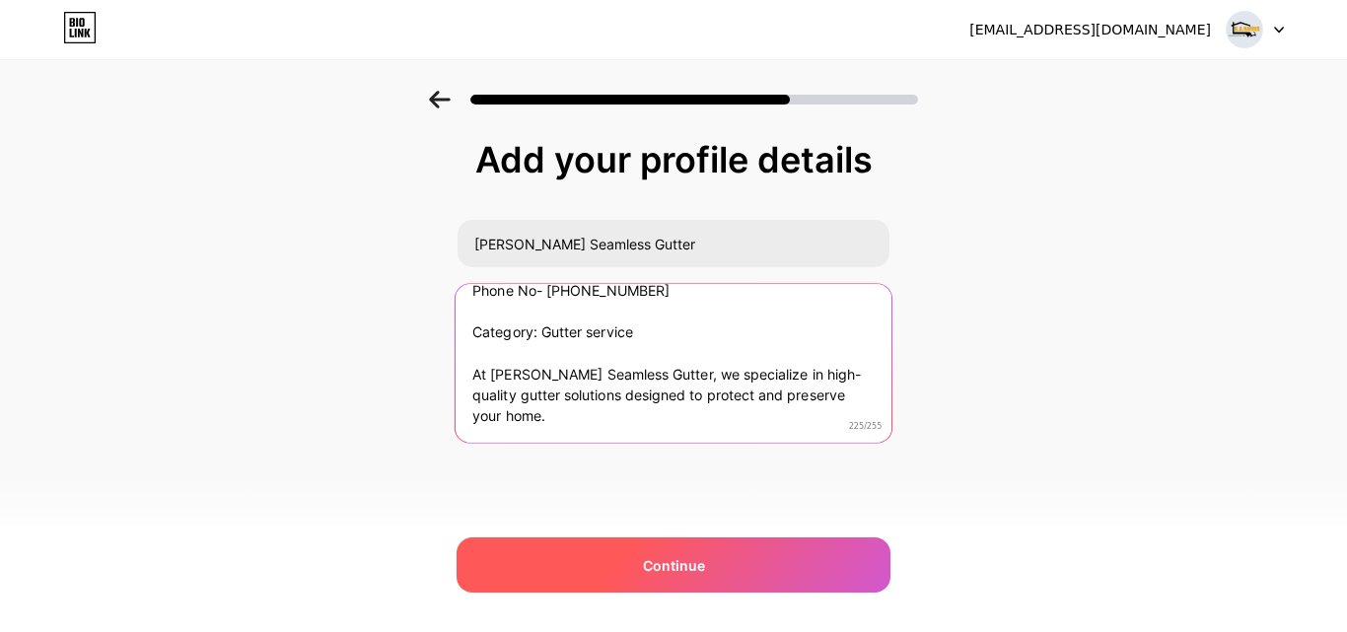
type textarea "Address- 4 Renmar Ave Unit 3, Walpole, MA 02081 Phone No- (833) 488-8247 Catego…"
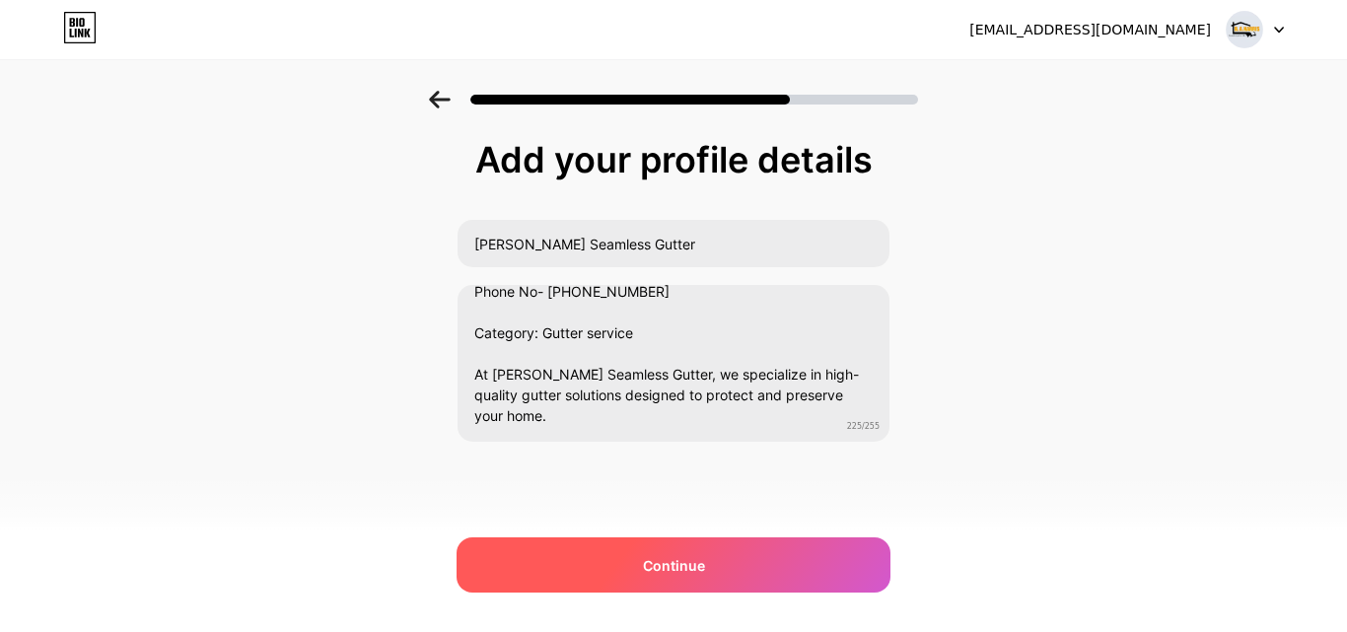
click at [573, 575] on div "Continue" at bounding box center [674, 564] width 434 height 55
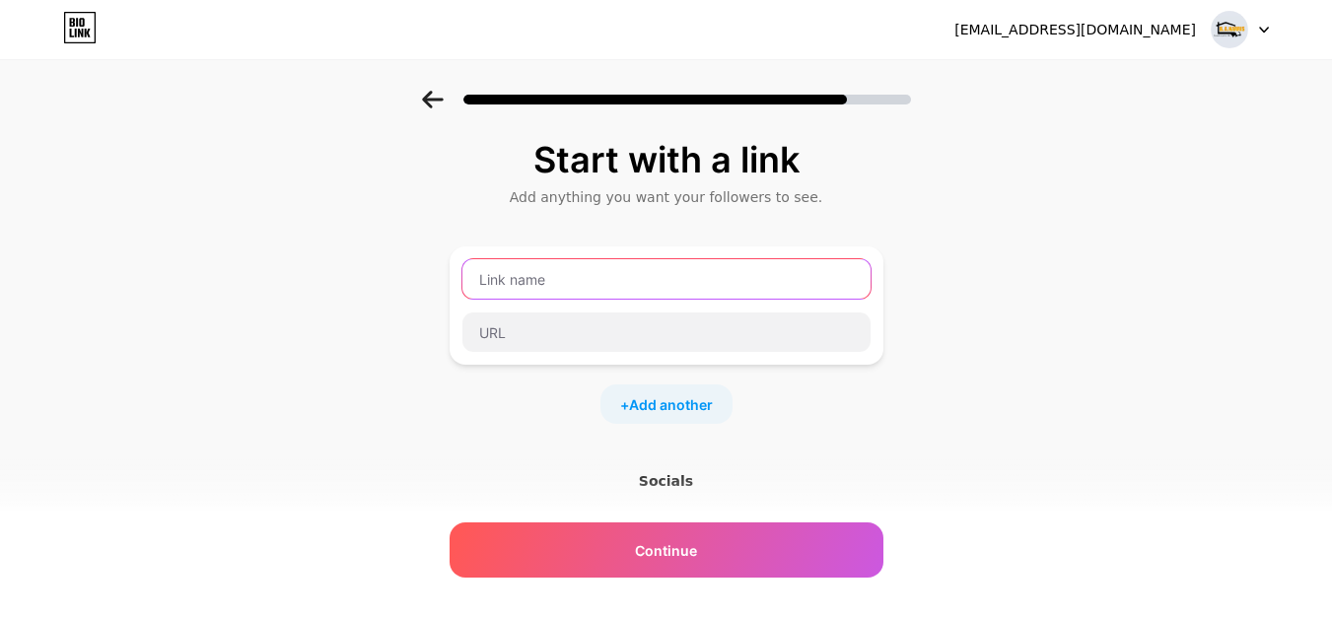
click at [678, 281] on input "text" at bounding box center [667, 278] width 408 height 39
type input "Website"
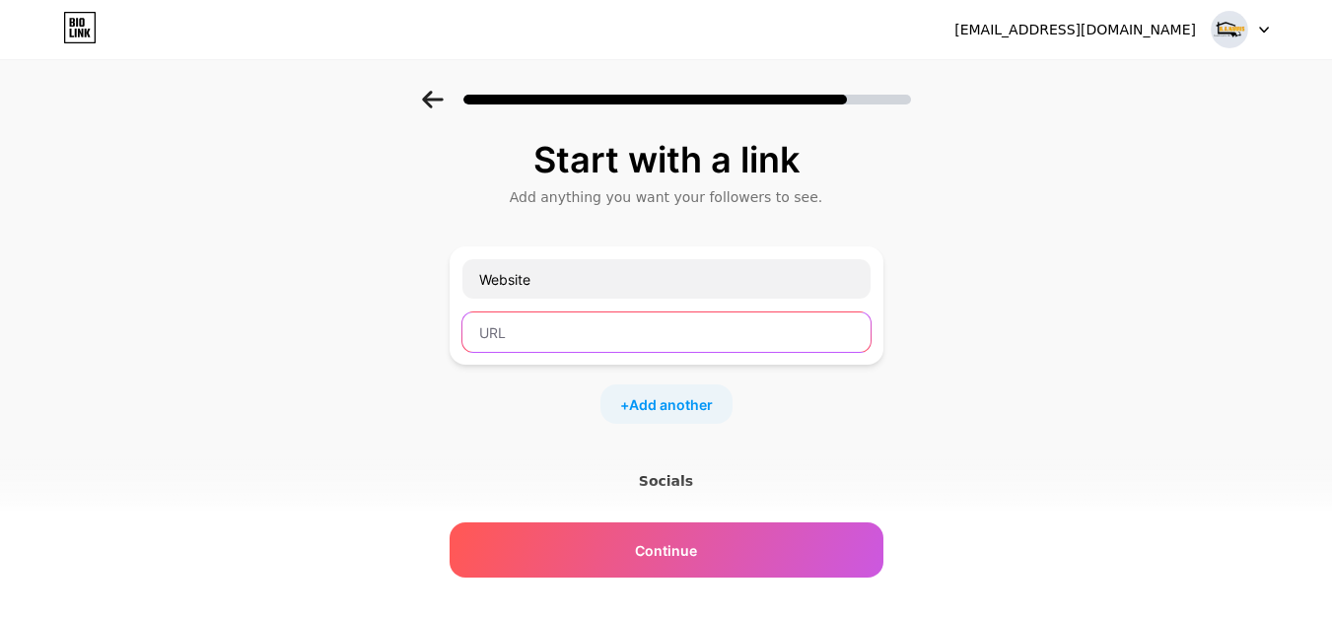
click at [656, 347] on input "text" at bounding box center [667, 332] width 408 height 39
click at [597, 315] on input "text" at bounding box center [667, 332] width 408 height 39
paste input "http://guttahs.com"
type input "http://guttahs.com"
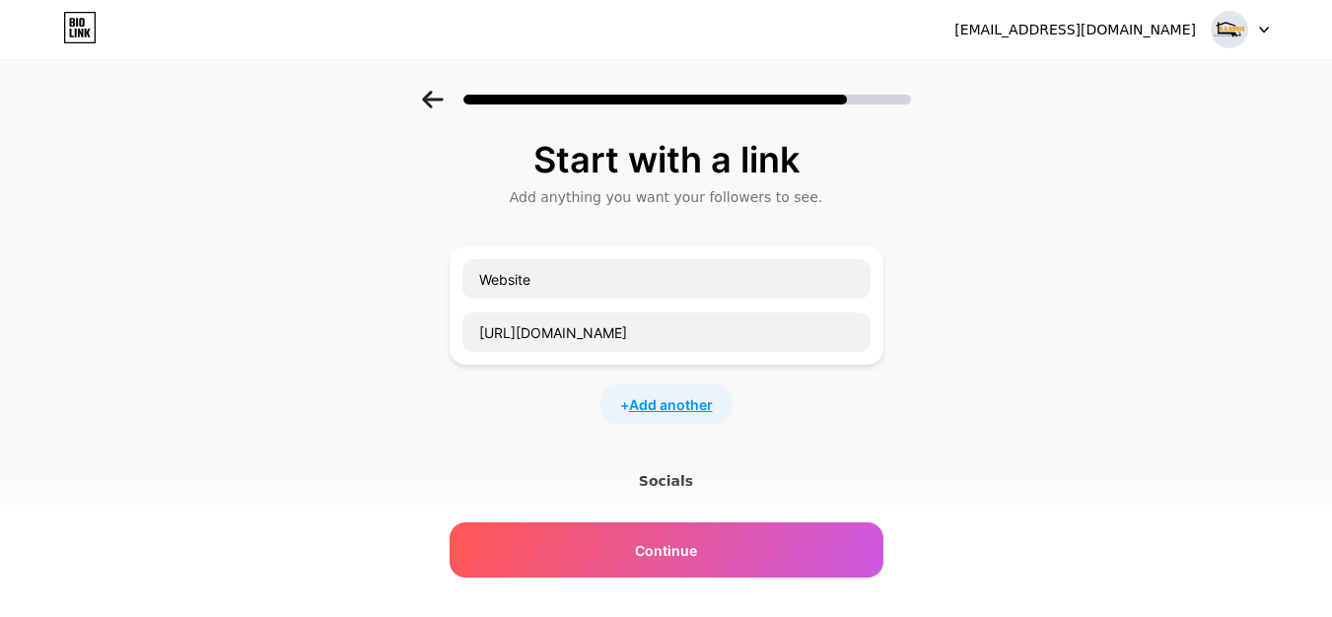
click at [660, 405] on span "Add another" at bounding box center [671, 404] width 84 height 21
click at [588, 410] on input "text" at bounding box center [667, 416] width 408 height 39
click at [506, 485] on input "text" at bounding box center [667, 470] width 408 height 39
paste input "https://www.facebook.com/b.a.seamless"
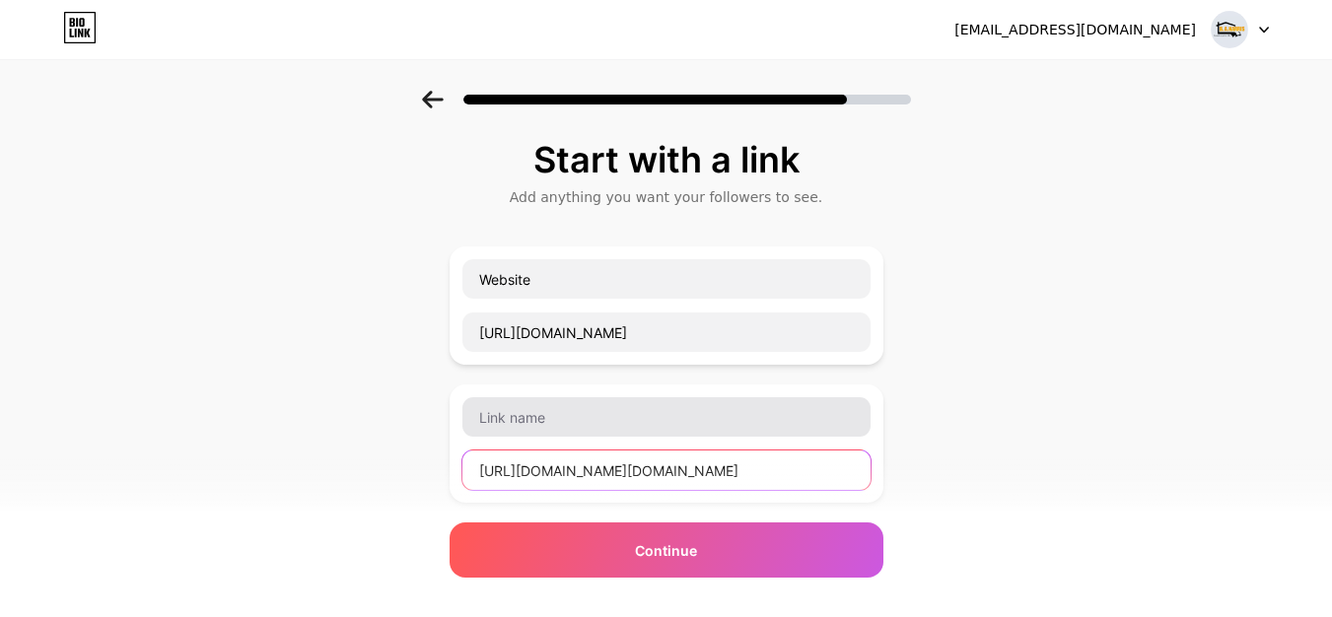
type input "https://www.facebook.com/b.a.seamless"
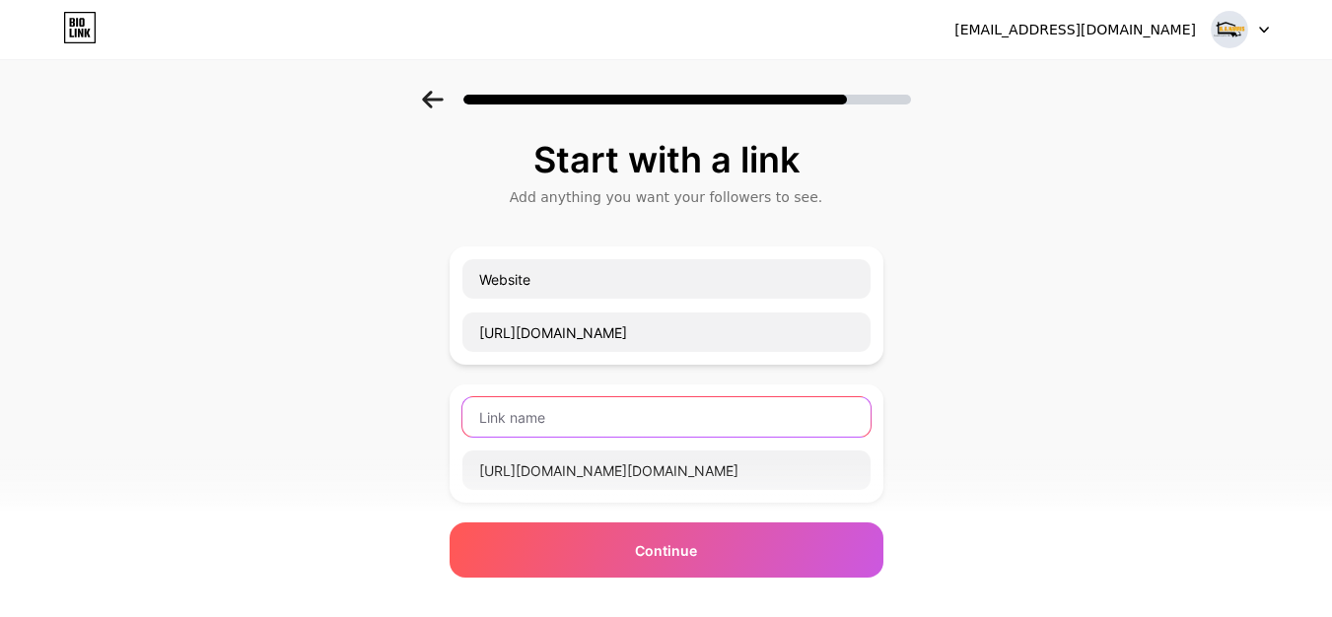
click at [530, 427] on input "text" at bounding box center [667, 416] width 408 height 39
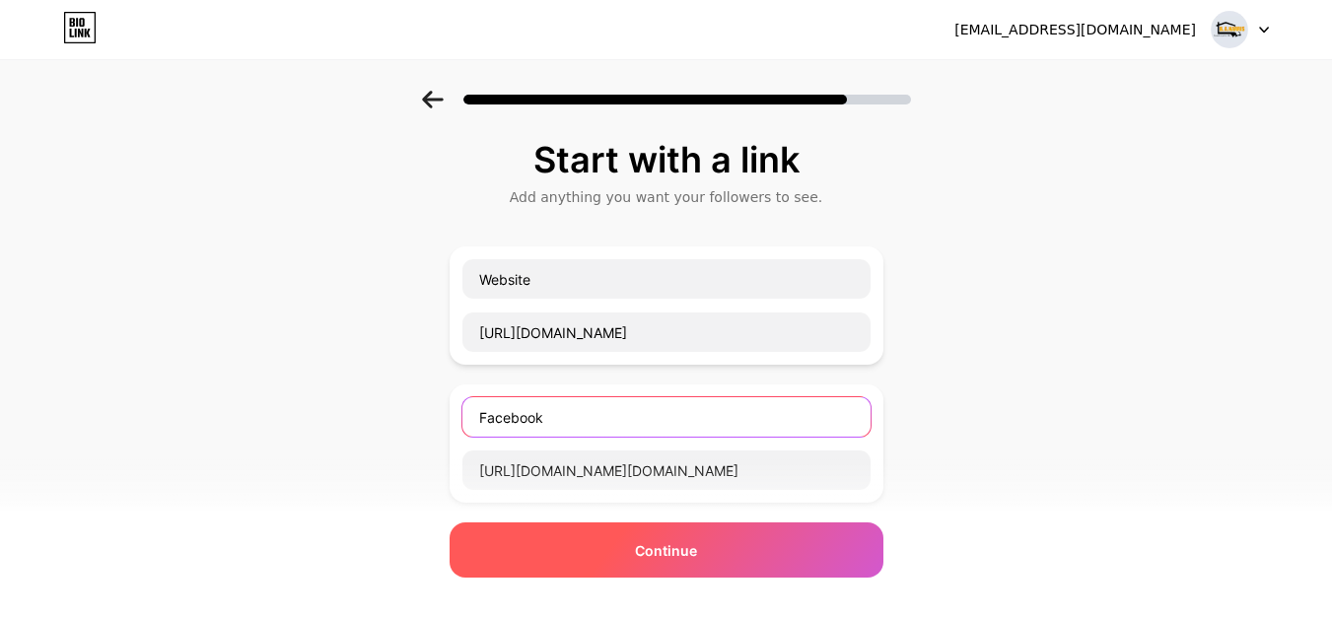
type input "Facebook"
click at [606, 558] on div "Continue" at bounding box center [667, 550] width 434 height 55
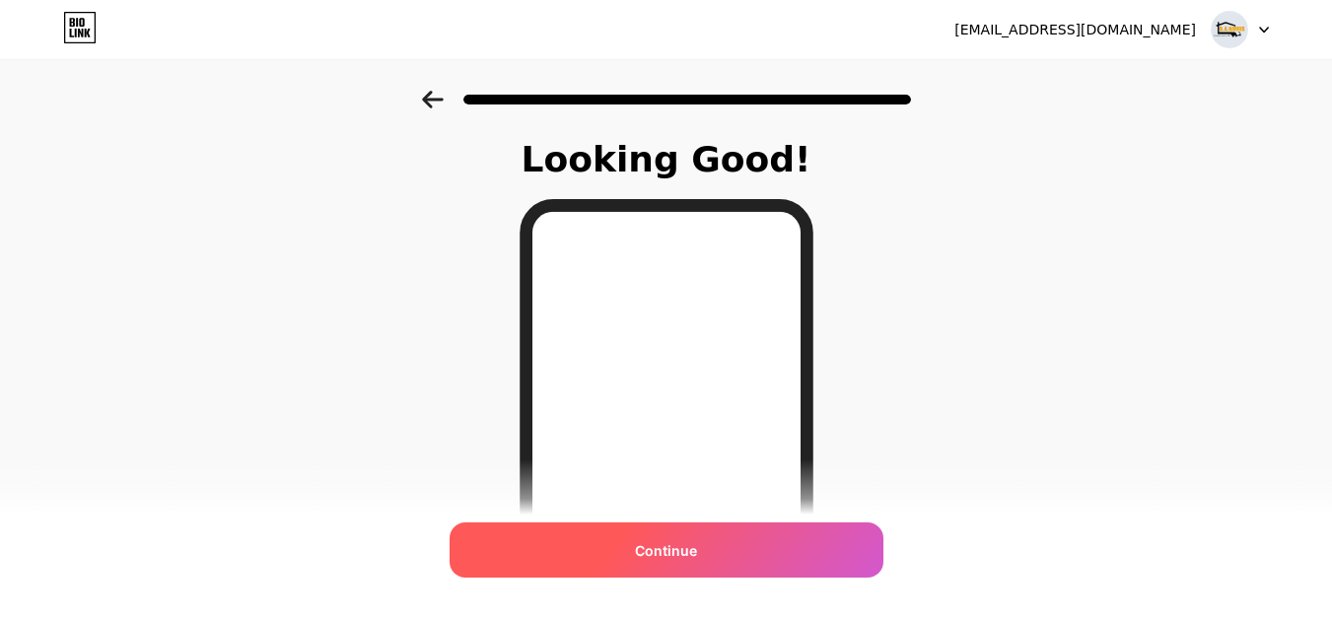
click at [771, 554] on div "Continue" at bounding box center [667, 550] width 434 height 55
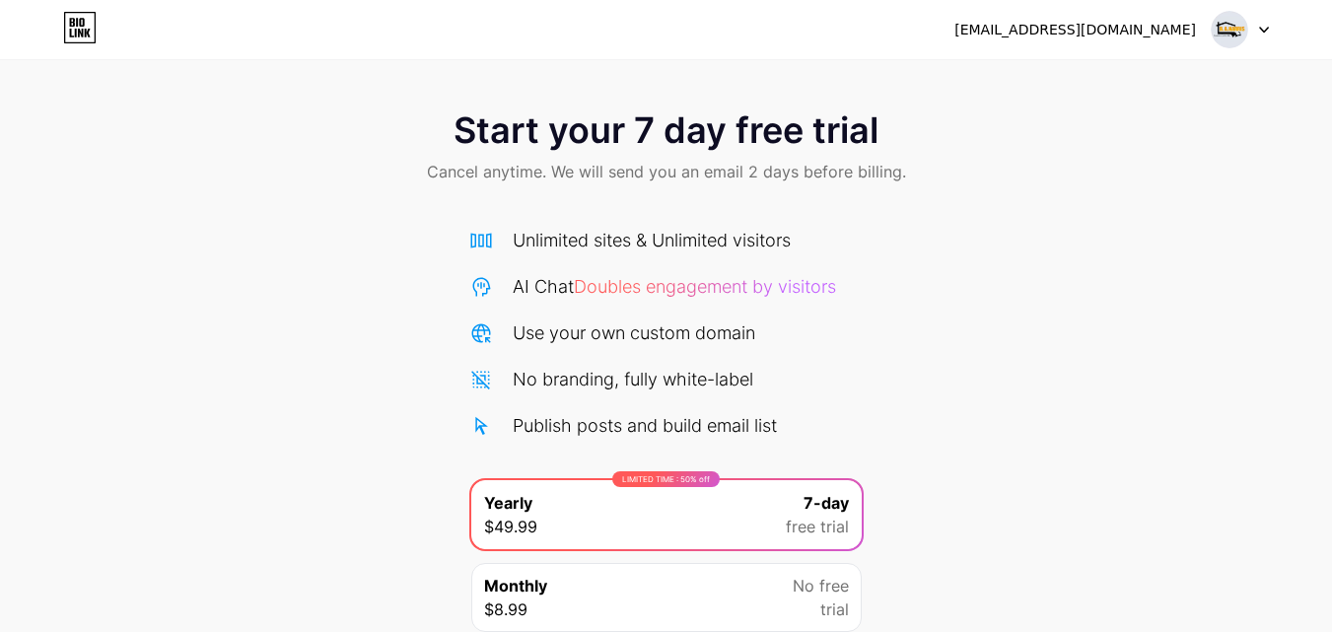
click at [1239, 35] on img at bounding box center [1229, 29] width 37 height 37
click at [896, 296] on div "Start your 7 day free trial Cancel anytime. We will send you an email 2 days be…" at bounding box center [666, 403] width 1332 height 624
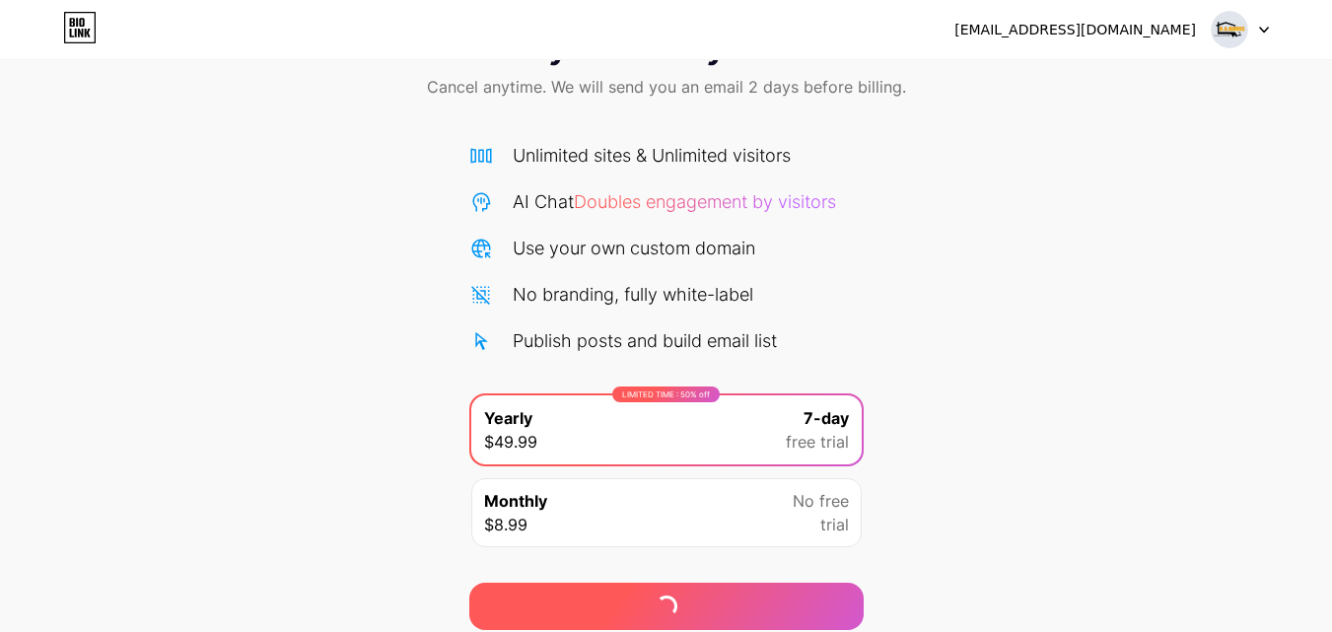
scroll to position [162, 0]
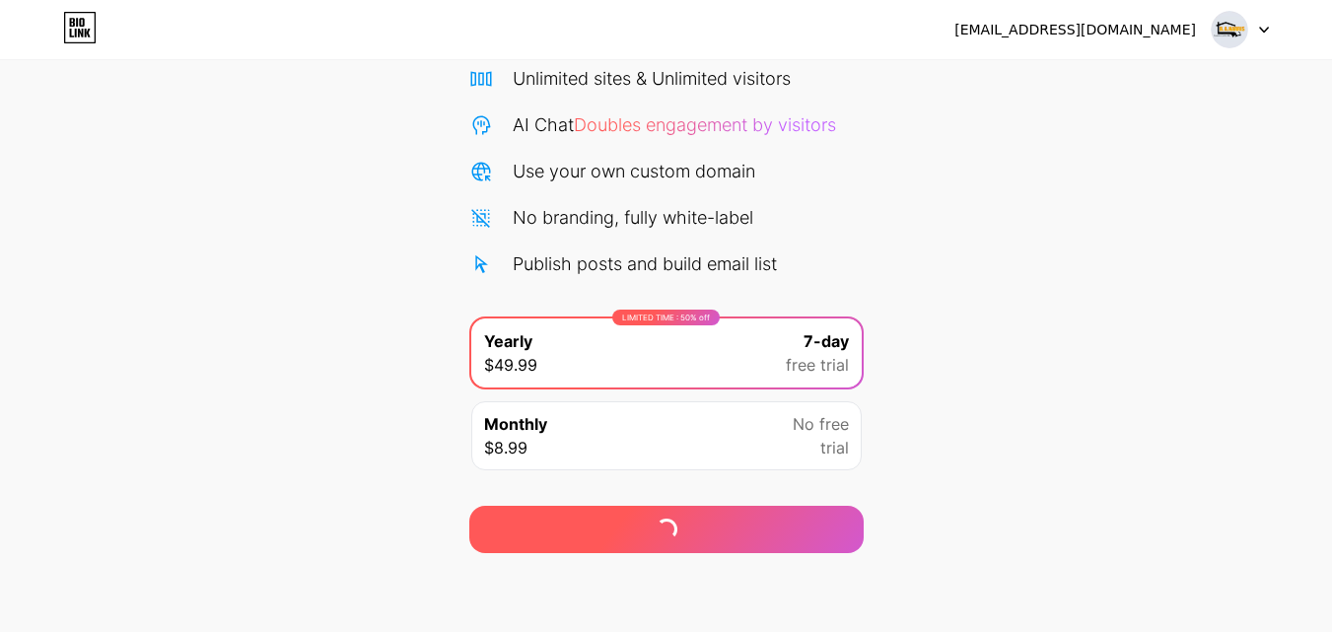
click at [639, 539] on div at bounding box center [666, 529] width 394 height 47
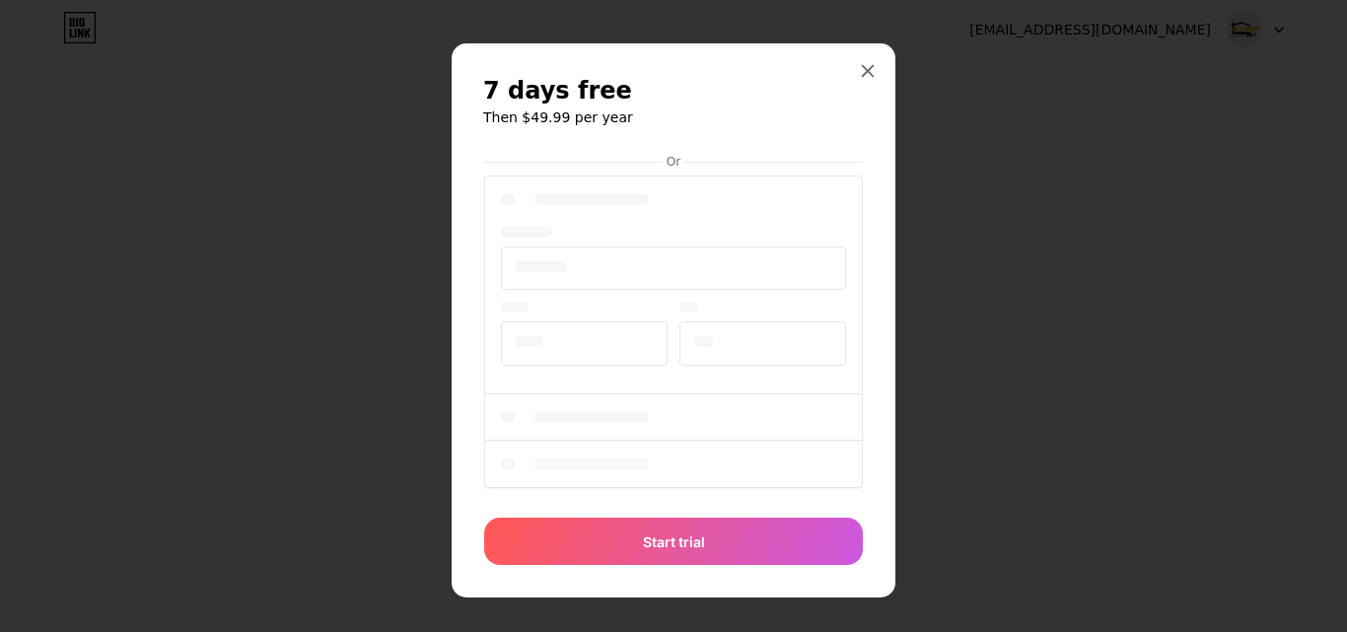
click at [855, 224] on div at bounding box center [673, 335] width 379 height 326
click at [850, 68] on div at bounding box center [868, 71] width 36 height 36
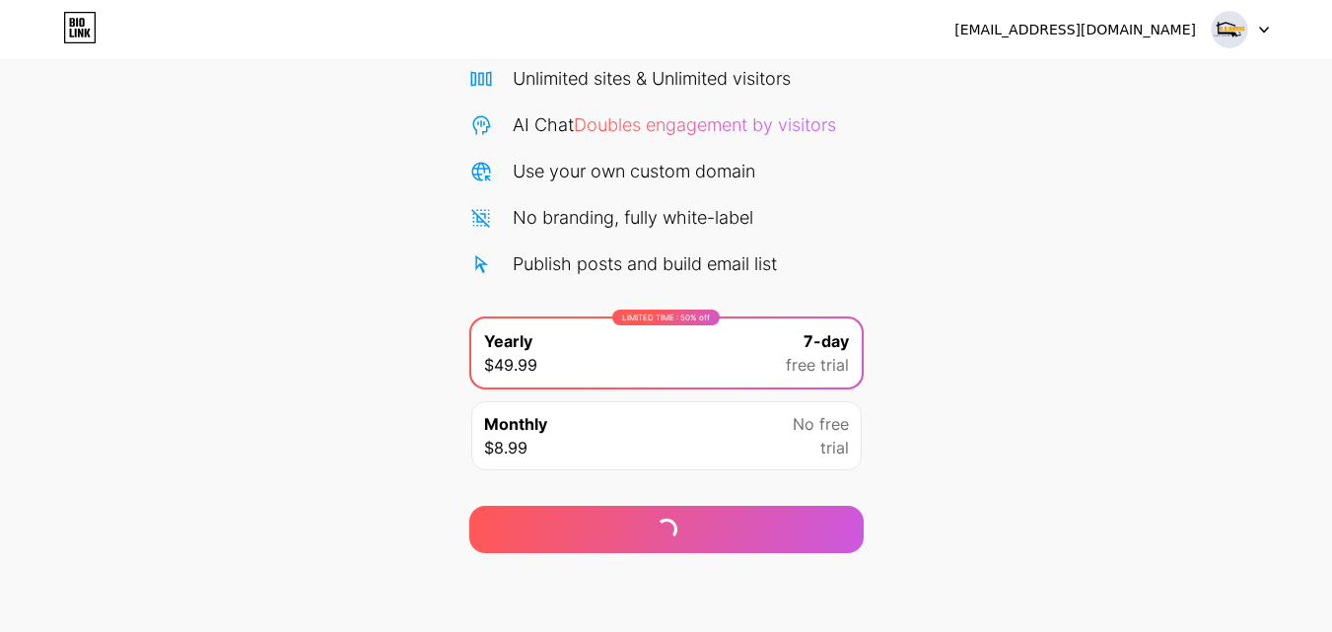
click at [77, 21] on icon at bounding box center [77, 22] width 2 height 9
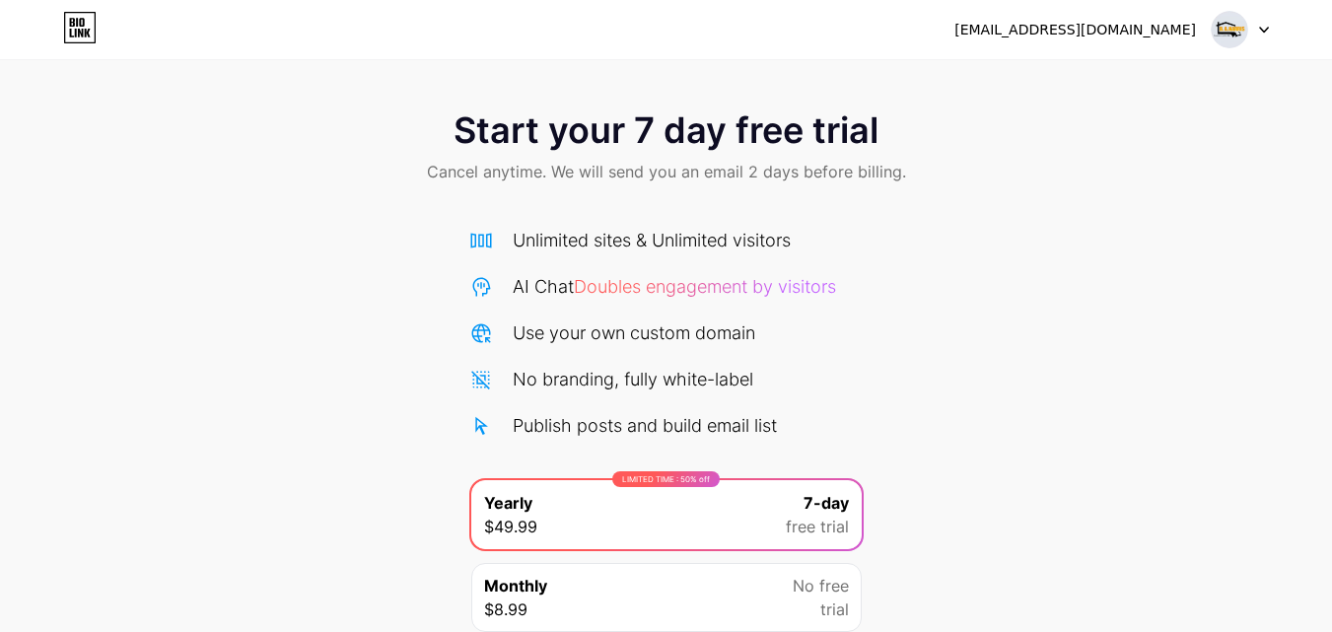
click at [1257, 28] on div at bounding box center [1240, 30] width 57 height 36
click at [1067, 25] on div "[EMAIL_ADDRESS][DOMAIN_NAME]" at bounding box center [1076, 30] width 242 height 21
click at [1226, 37] on img at bounding box center [1229, 29] width 37 height 37
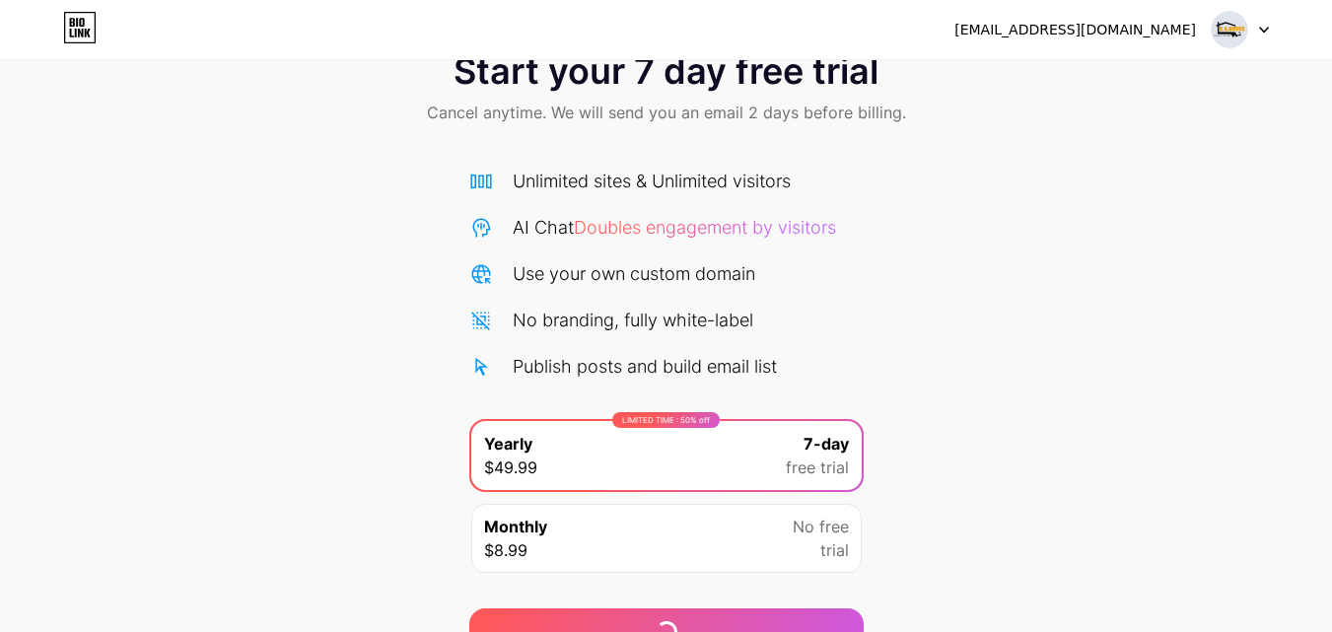
scroll to position [162, 0]
